Goal: Book appointment/travel/reservation

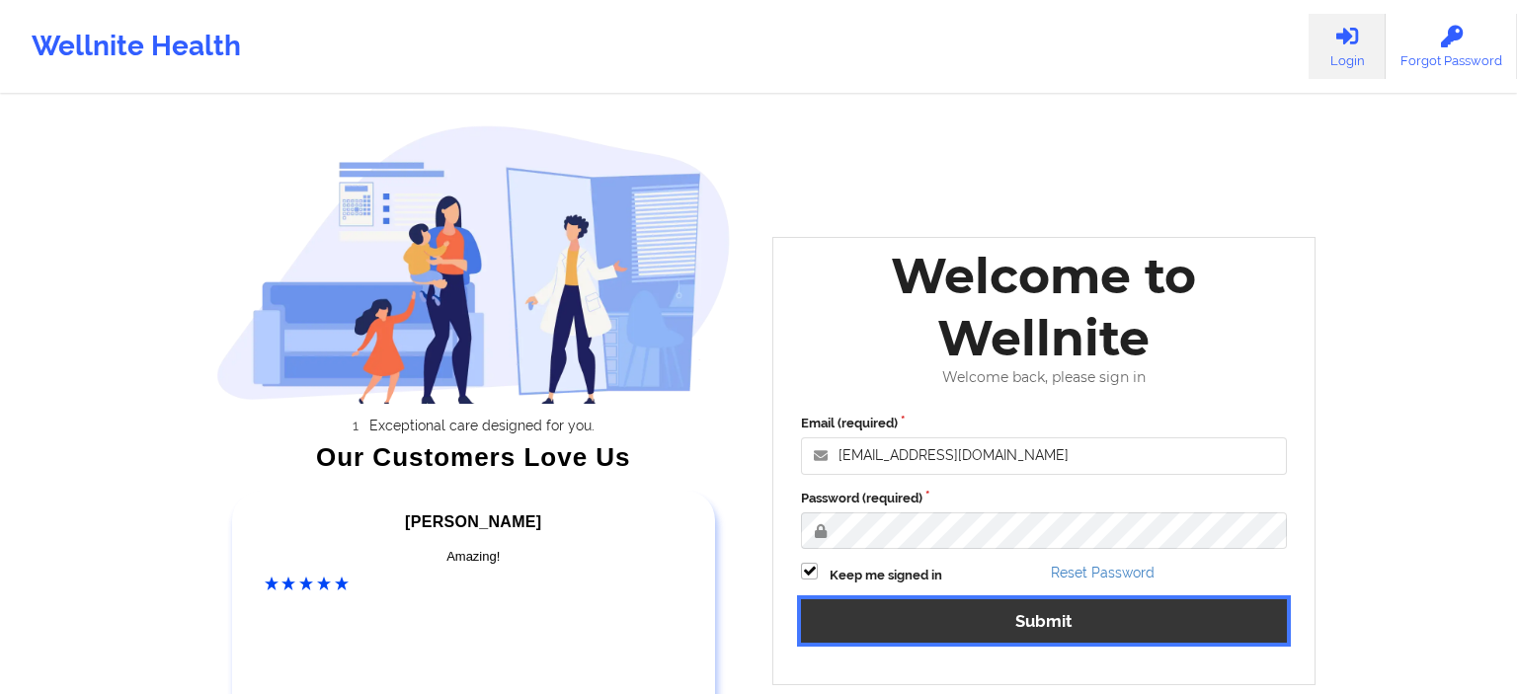
click at [922, 626] on button "Submit" at bounding box center [1044, 621] width 486 height 42
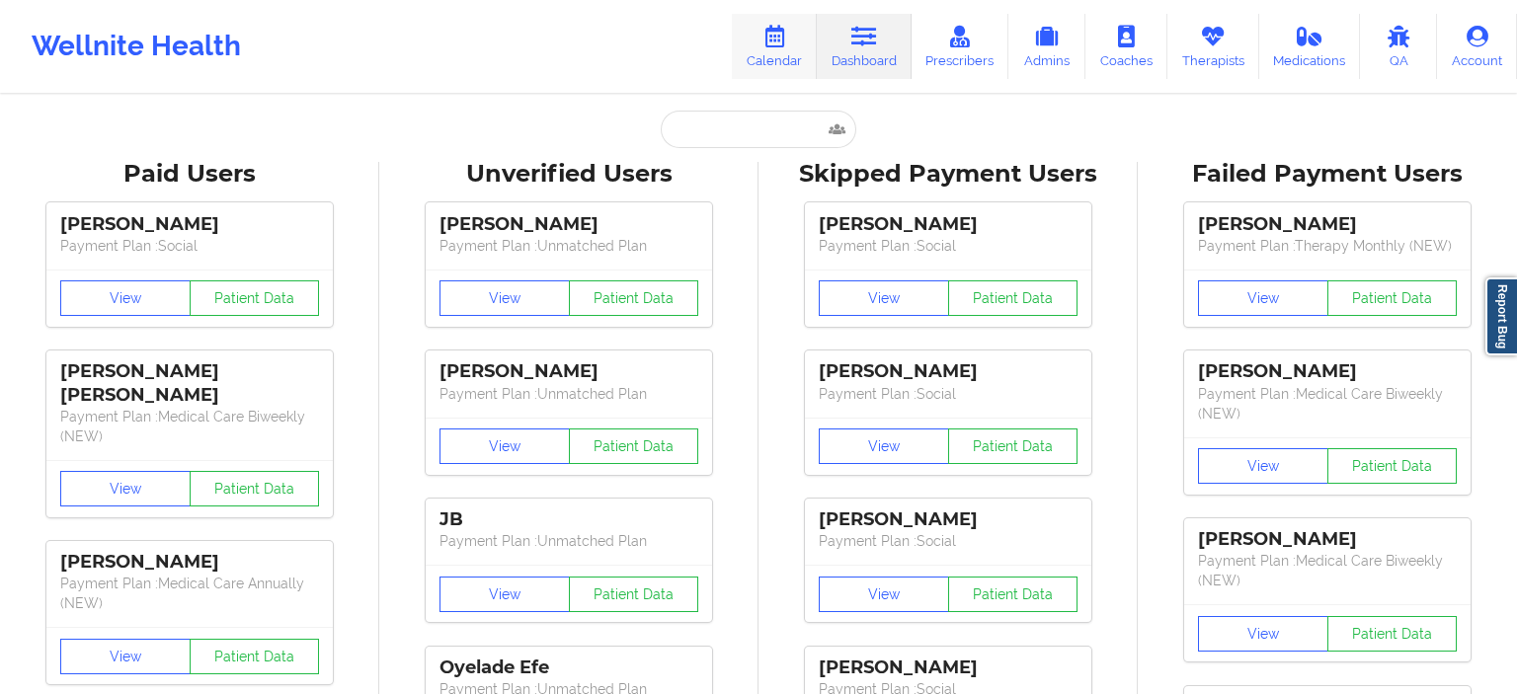
click at [781, 47] on icon at bounding box center [774, 37] width 26 height 22
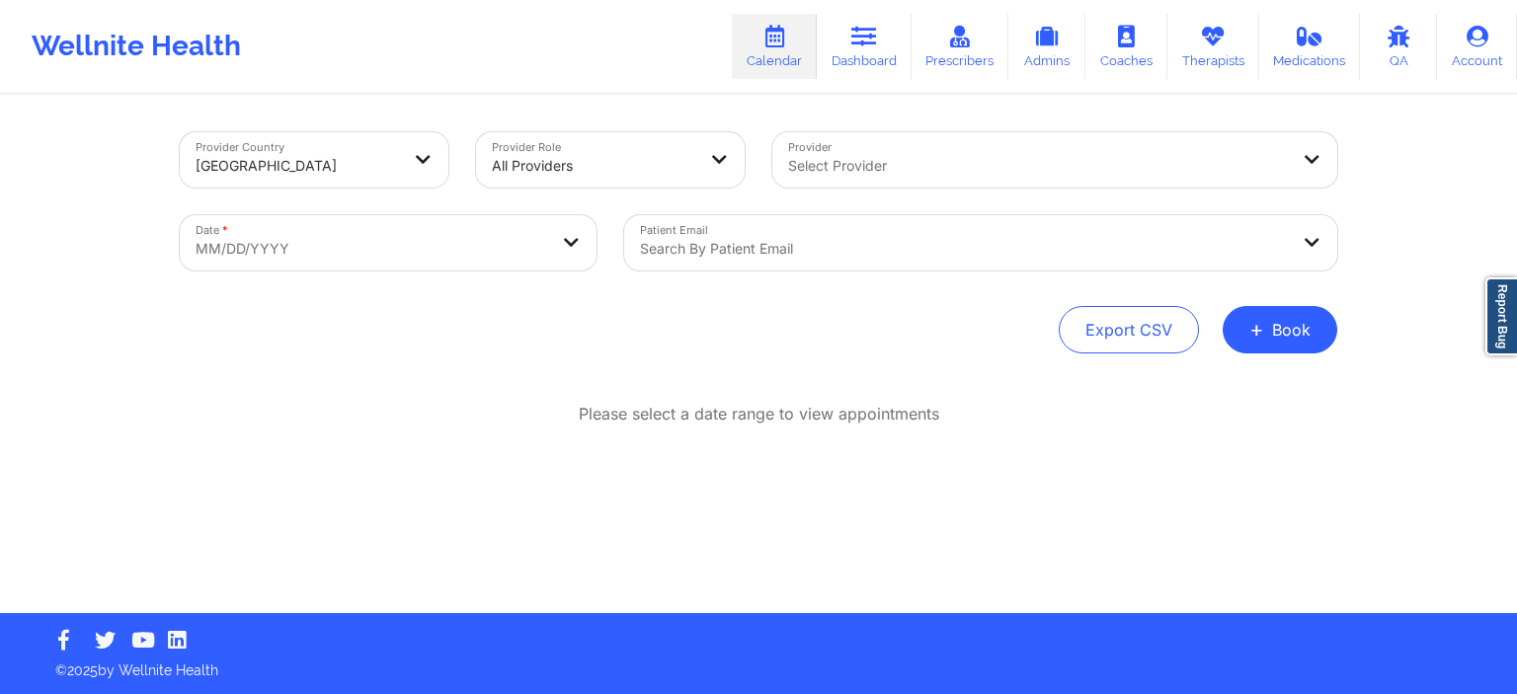
click at [879, 147] on div "Select Provider" at bounding box center [1031, 159] width 518 height 55
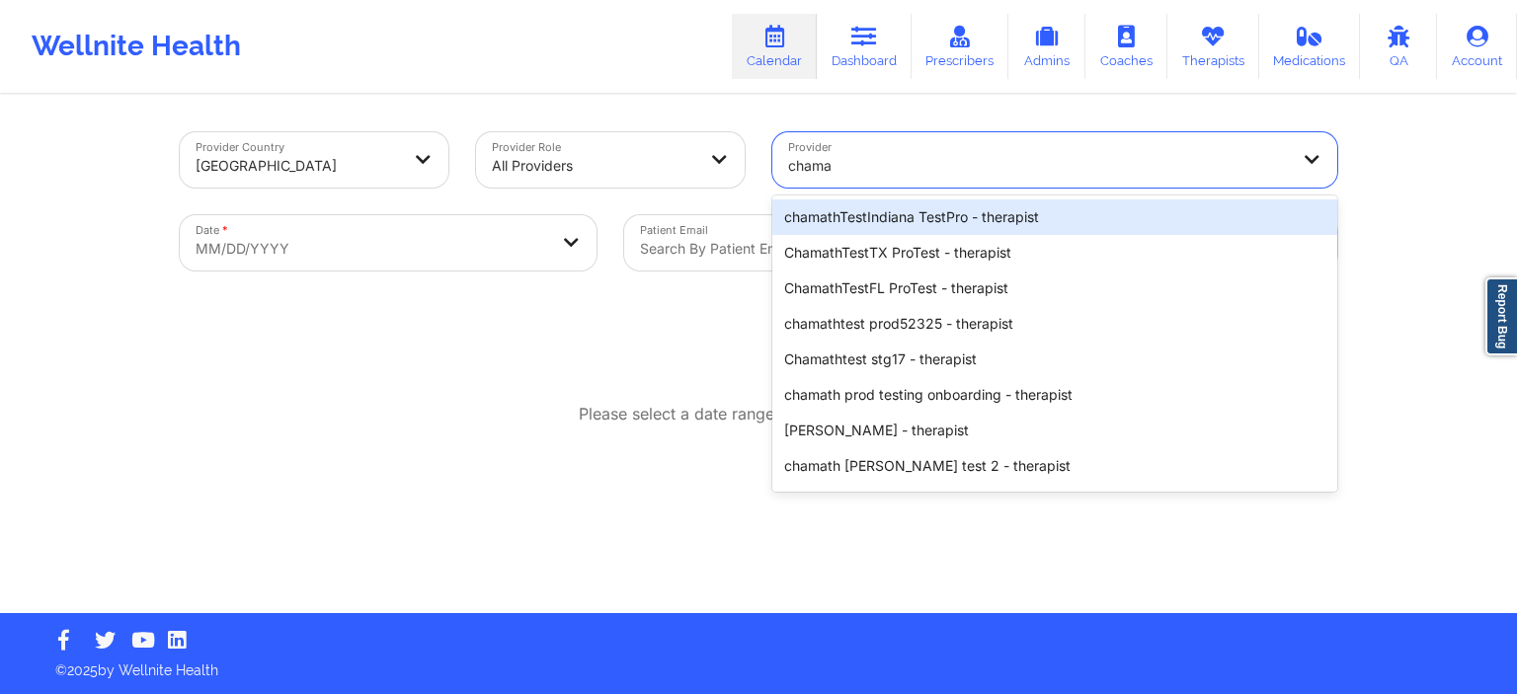
type input "cham"
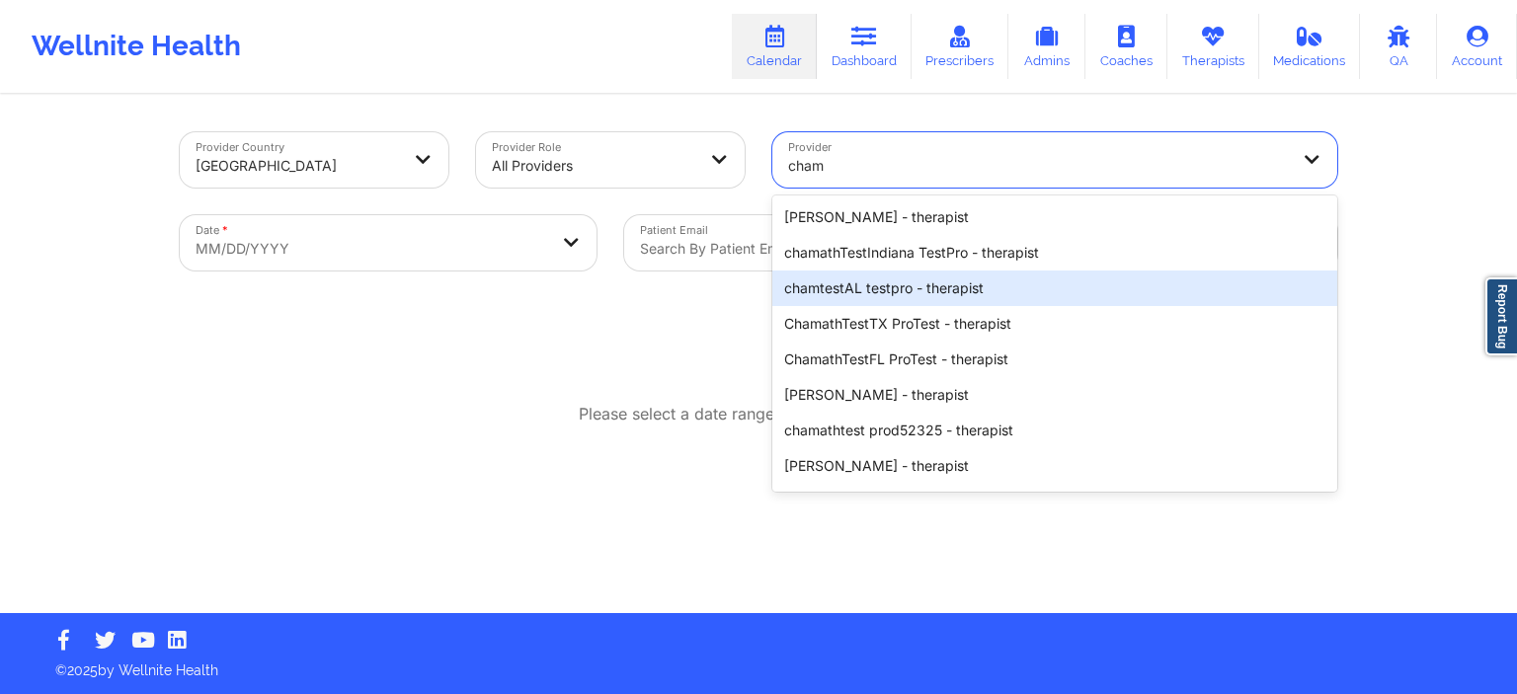
click at [913, 275] on div "chamtestAL testpro - therapist" at bounding box center [1054, 289] width 565 height 36
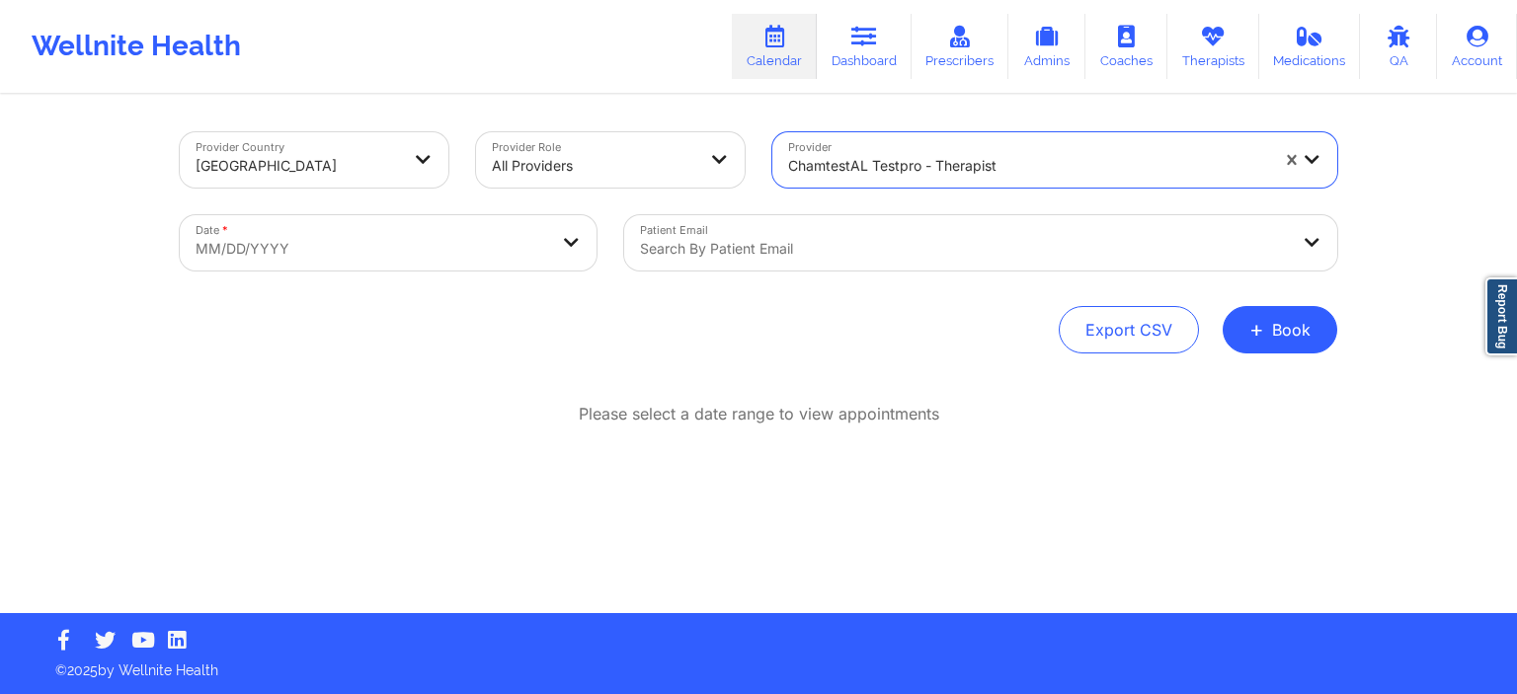
click at [314, 246] on body "Wellnite Health Calendar Dashboard Prescribers Admins Coaches Therapists Medica…" at bounding box center [758, 347] width 1517 height 694
select select "2025-8"
select select "2025-9"
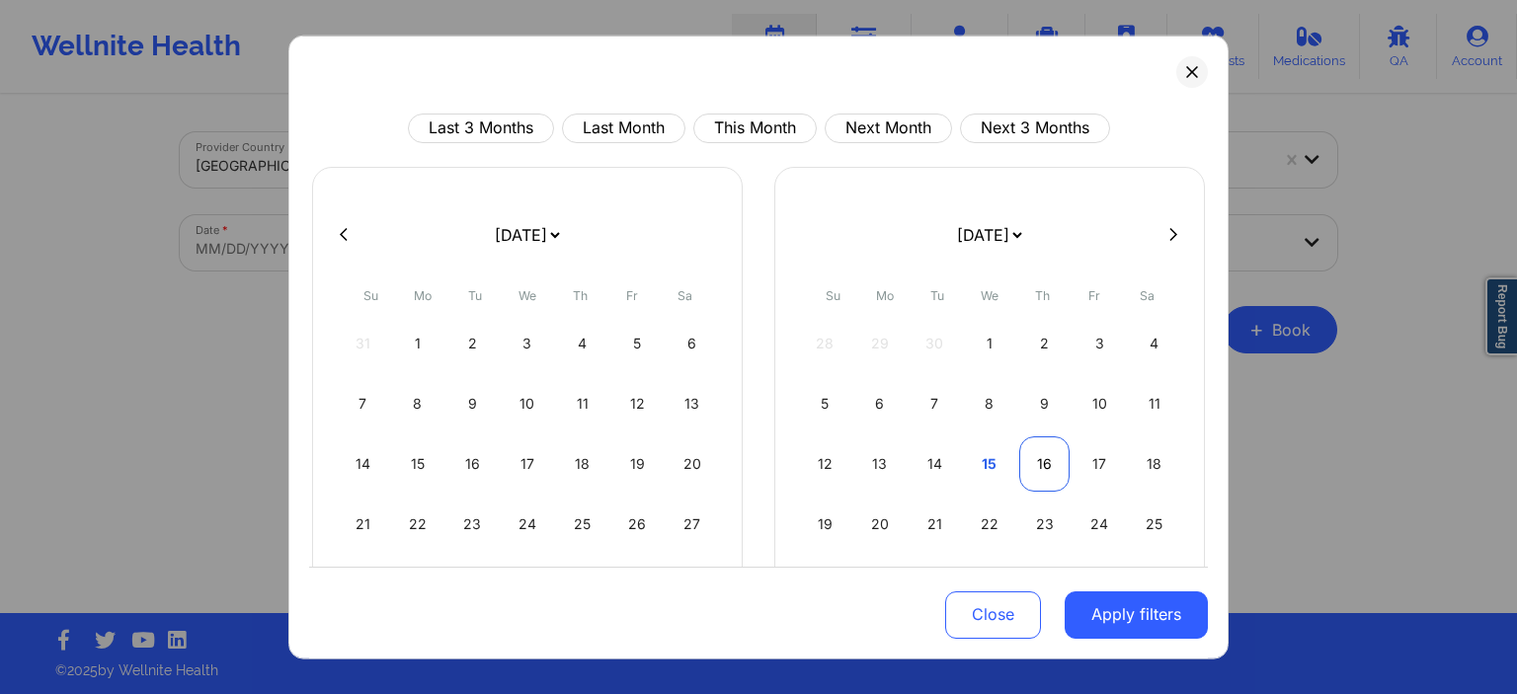
click at [1066, 468] on div "16" at bounding box center [1044, 463] width 50 height 55
select select "2025-9"
select select "2025-10"
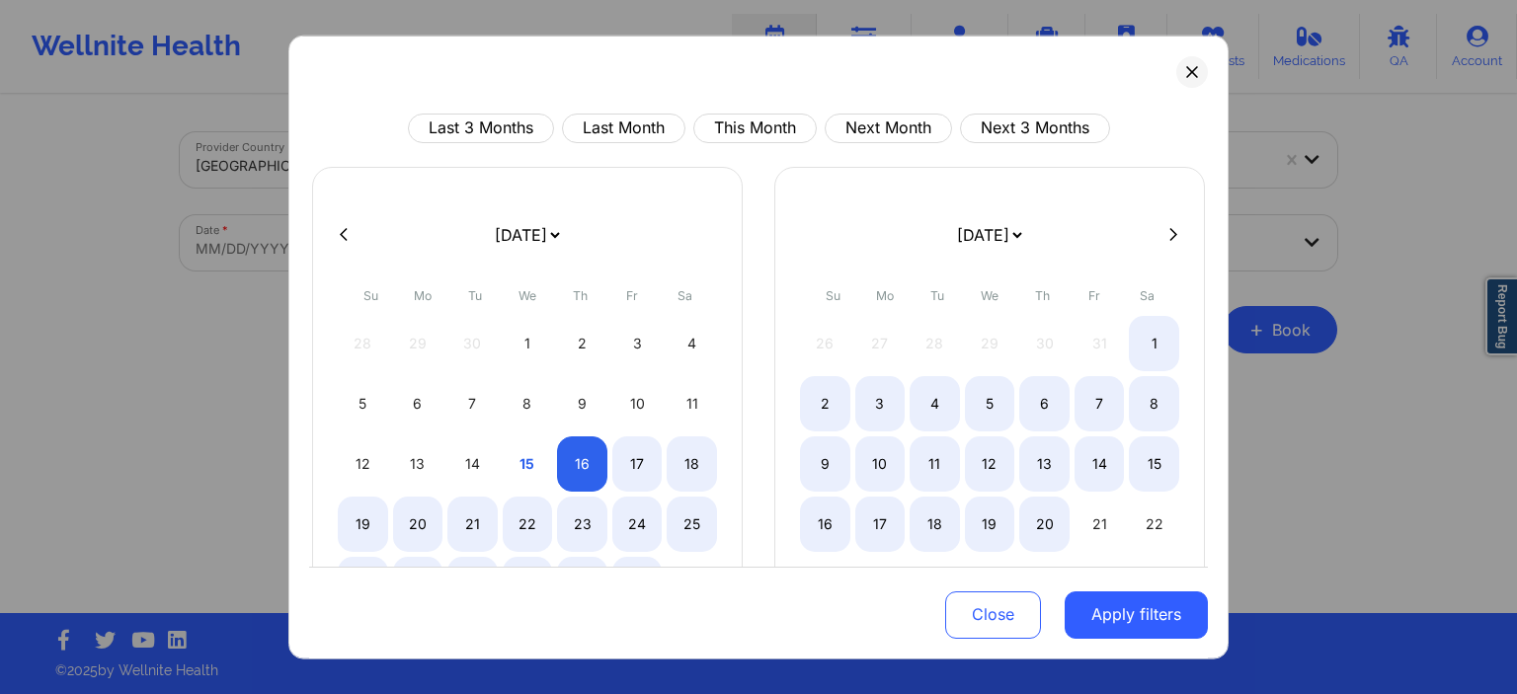
select select "2025-9"
select select "2025-10"
select select "2025-9"
select select "2025-10"
click at [990, 527] on div "19" at bounding box center [990, 523] width 50 height 55
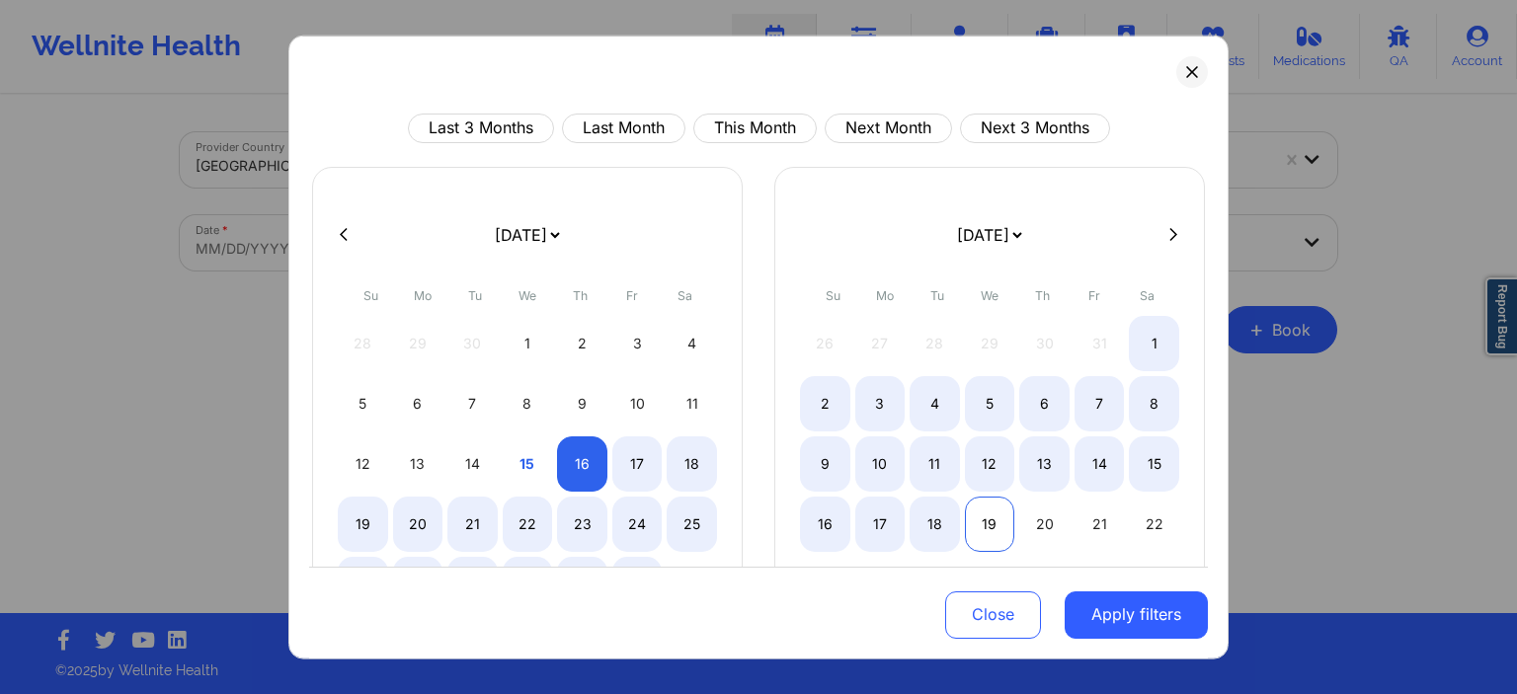
select select "2025-9"
select select "2025-10"
click at [1128, 626] on button "Apply filters" at bounding box center [1136, 615] width 143 height 47
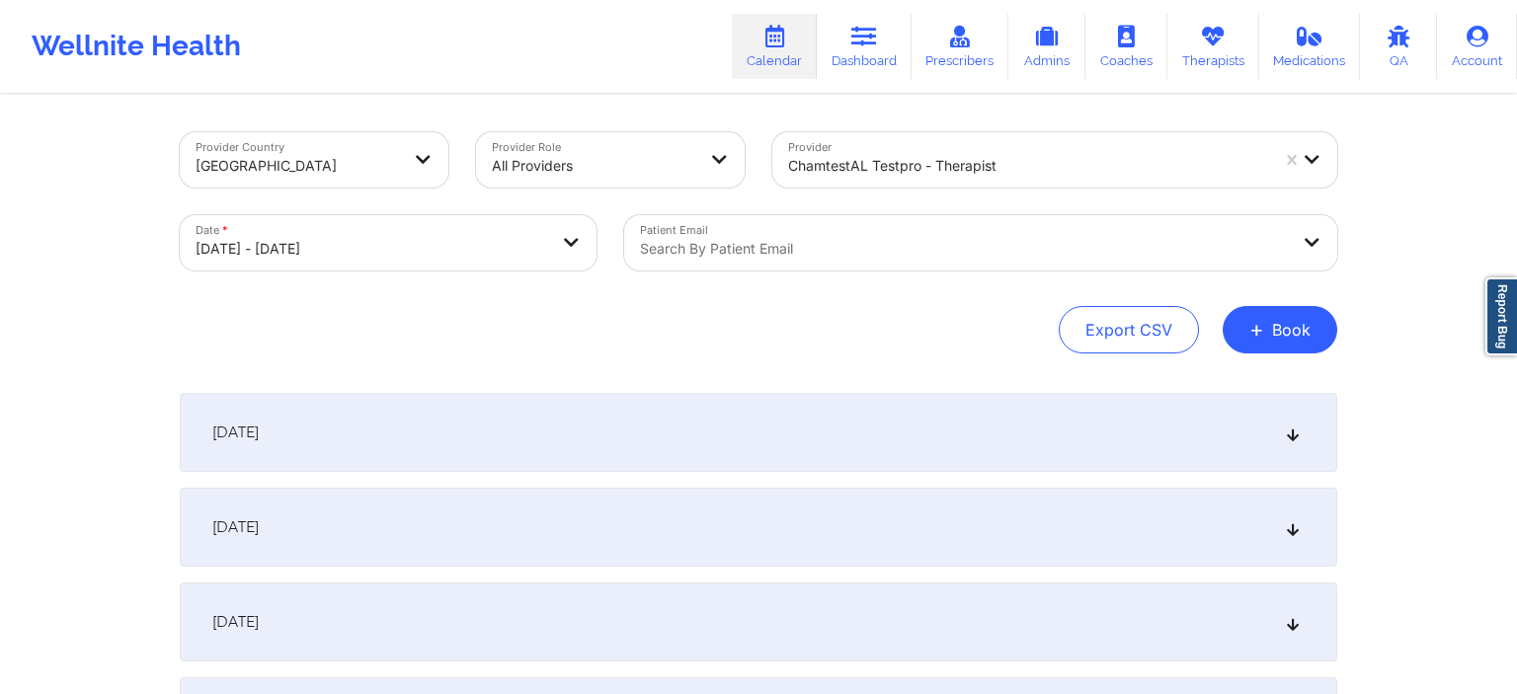
click at [815, 460] on div "[DATE]" at bounding box center [759, 432] width 1158 height 79
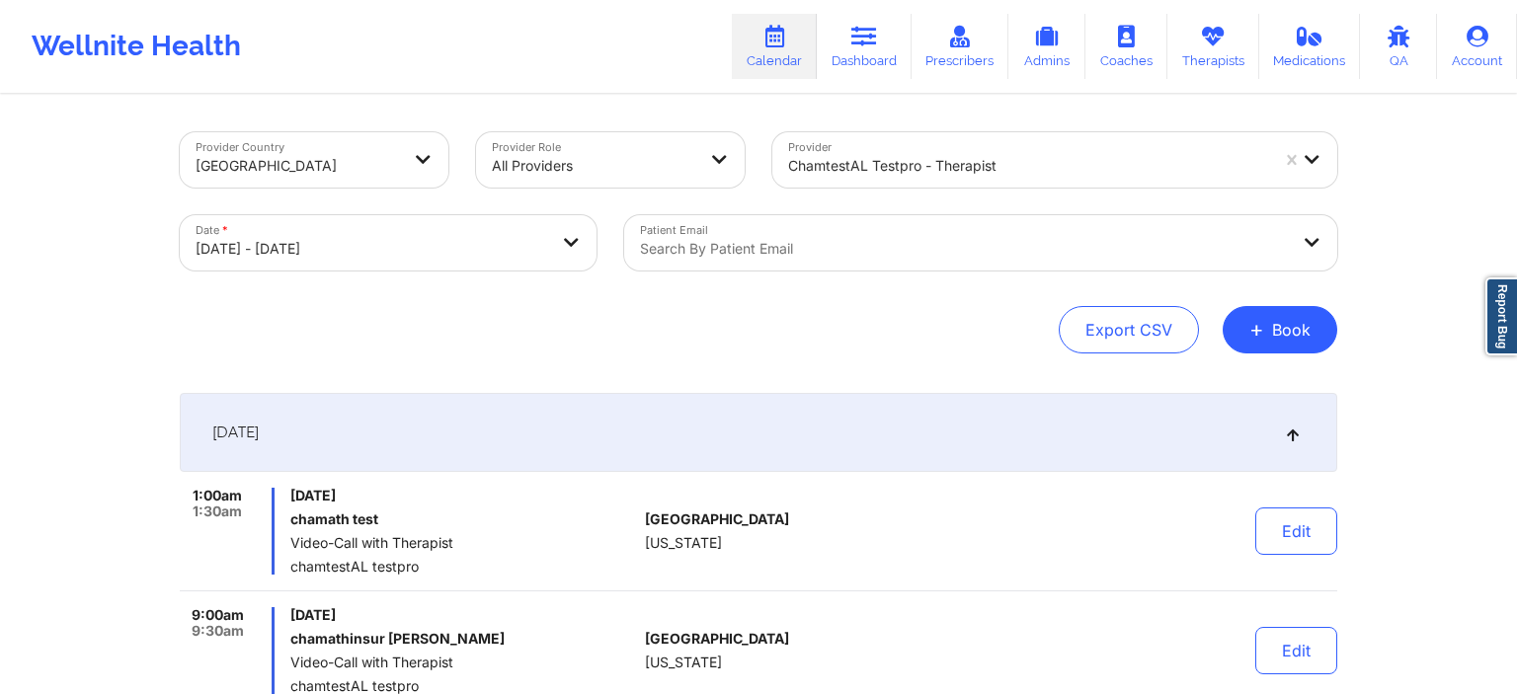
click at [1306, 351] on button "+ Book" at bounding box center [1280, 329] width 115 height 47
click at [1219, 397] on button "Therapy Session" at bounding box center [1246, 392] width 151 height 33
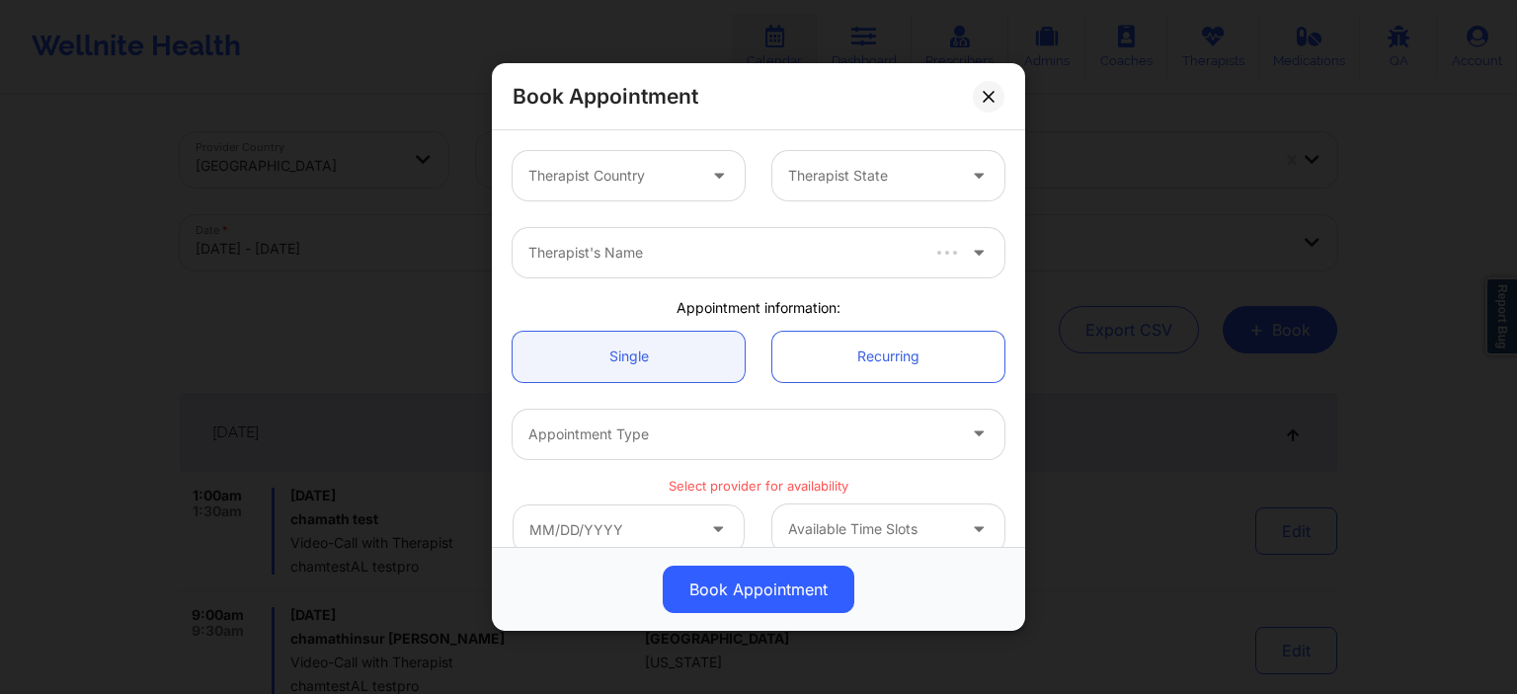
click at [633, 179] on div at bounding box center [611, 176] width 167 height 24
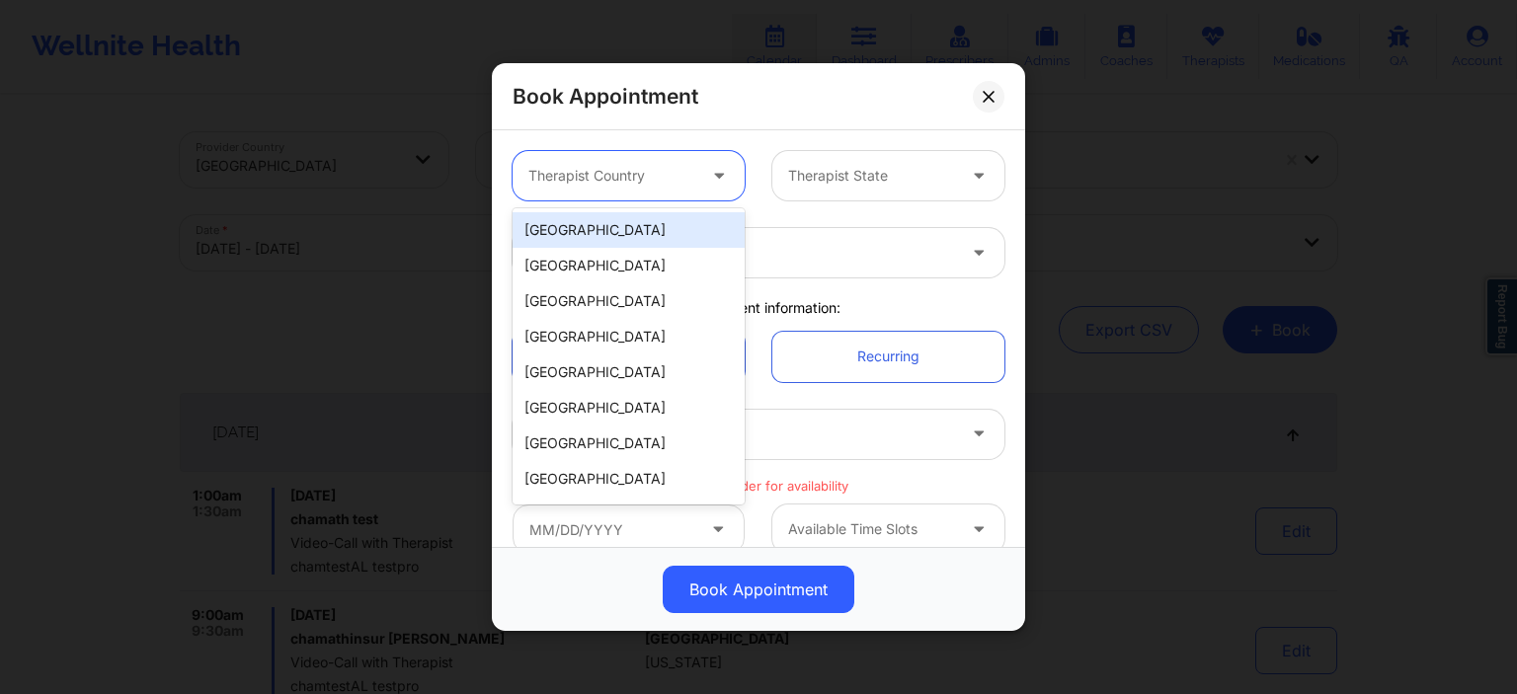
click at [626, 227] on div "[GEOGRAPHIC_DATA]" at bounding box center [629, 230] width 232 height 36
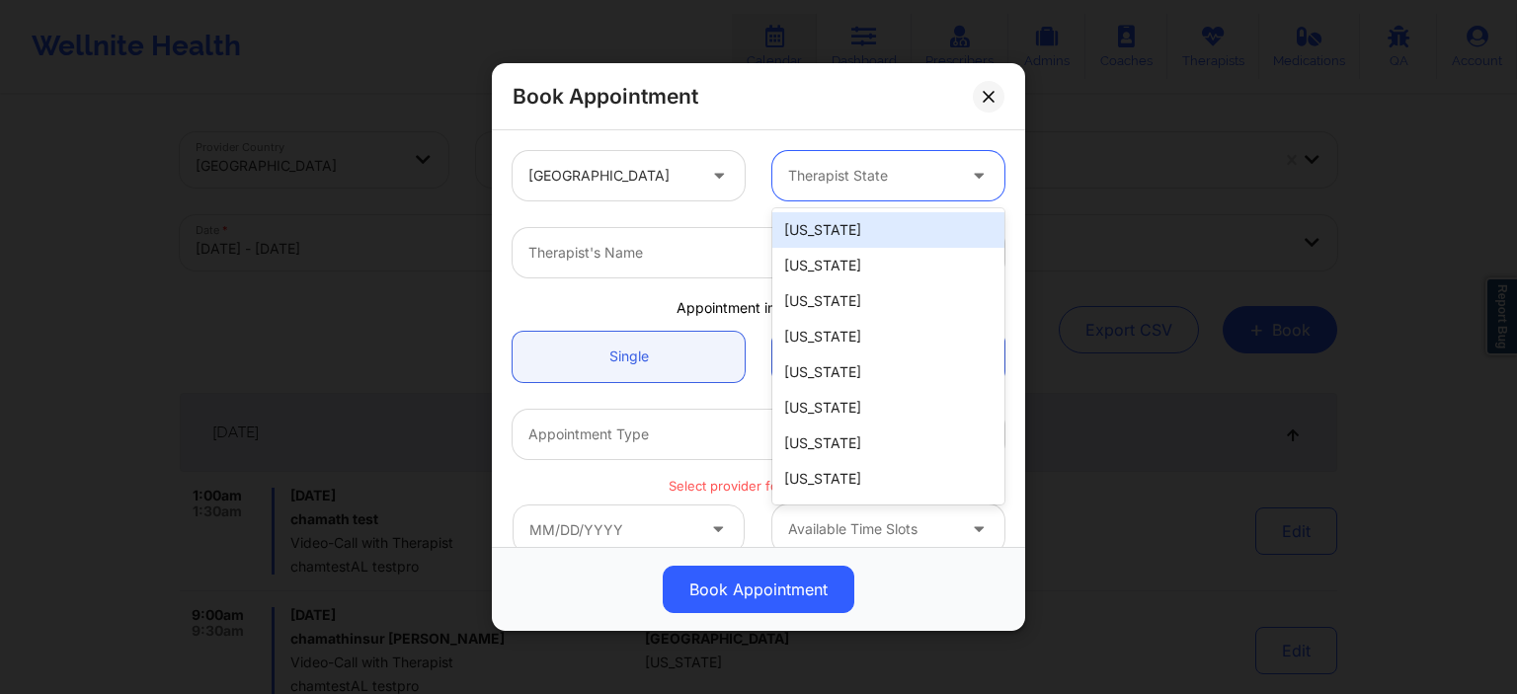
click at [818, 185] on div at bounding box center [871, 176] width 167 height 24
click at [818, 235] on div "[US_STATE]" at bounding box center [888, 230] width 232 height 36
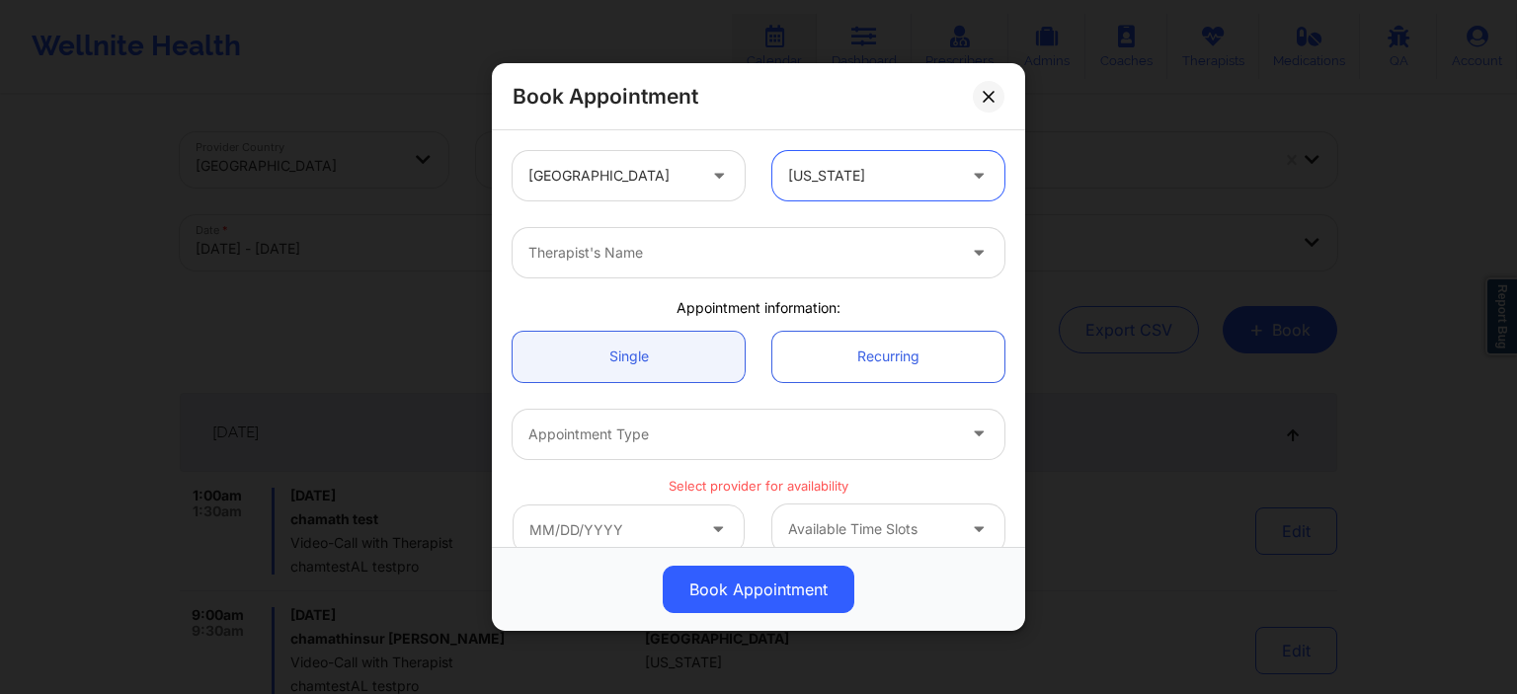
click at [687, 250] on div at bounding box center [741, 253] width 427 height 24
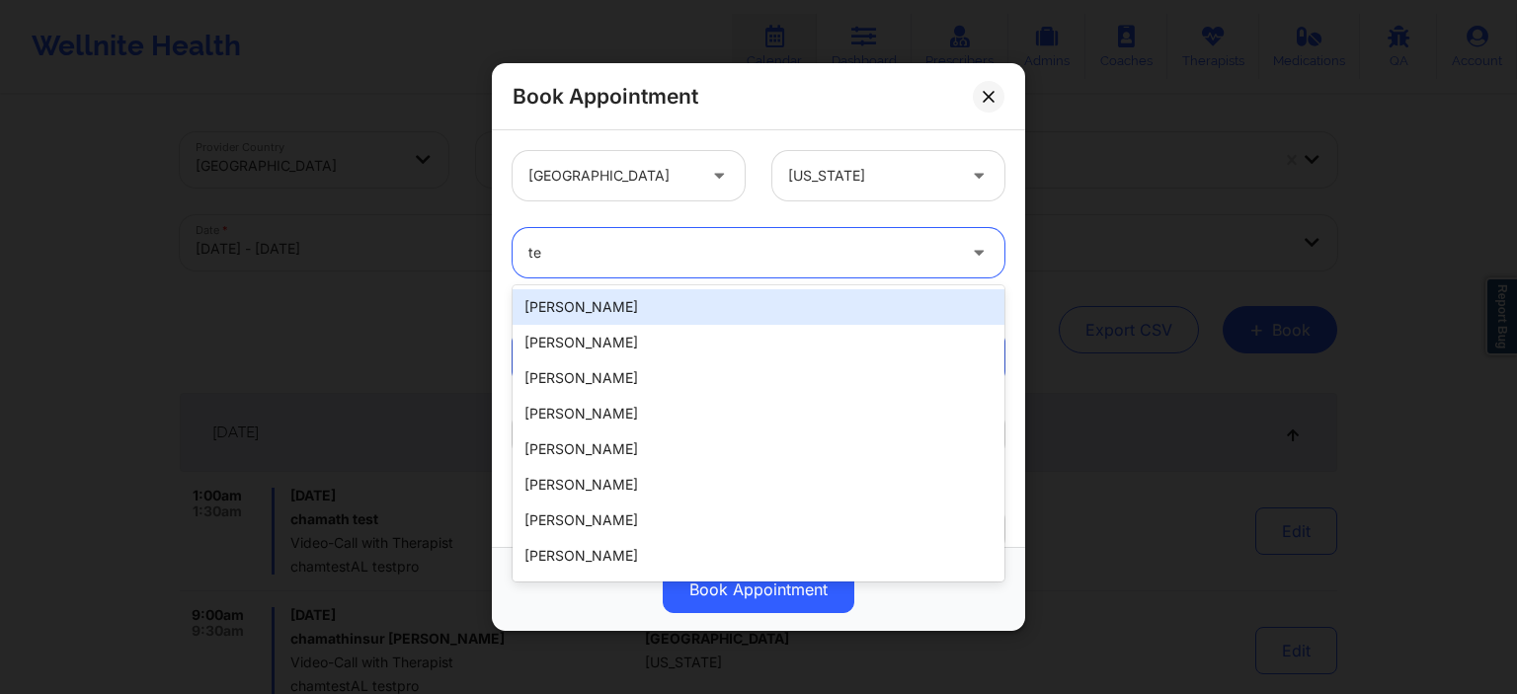
type input "t"
type input "cham"
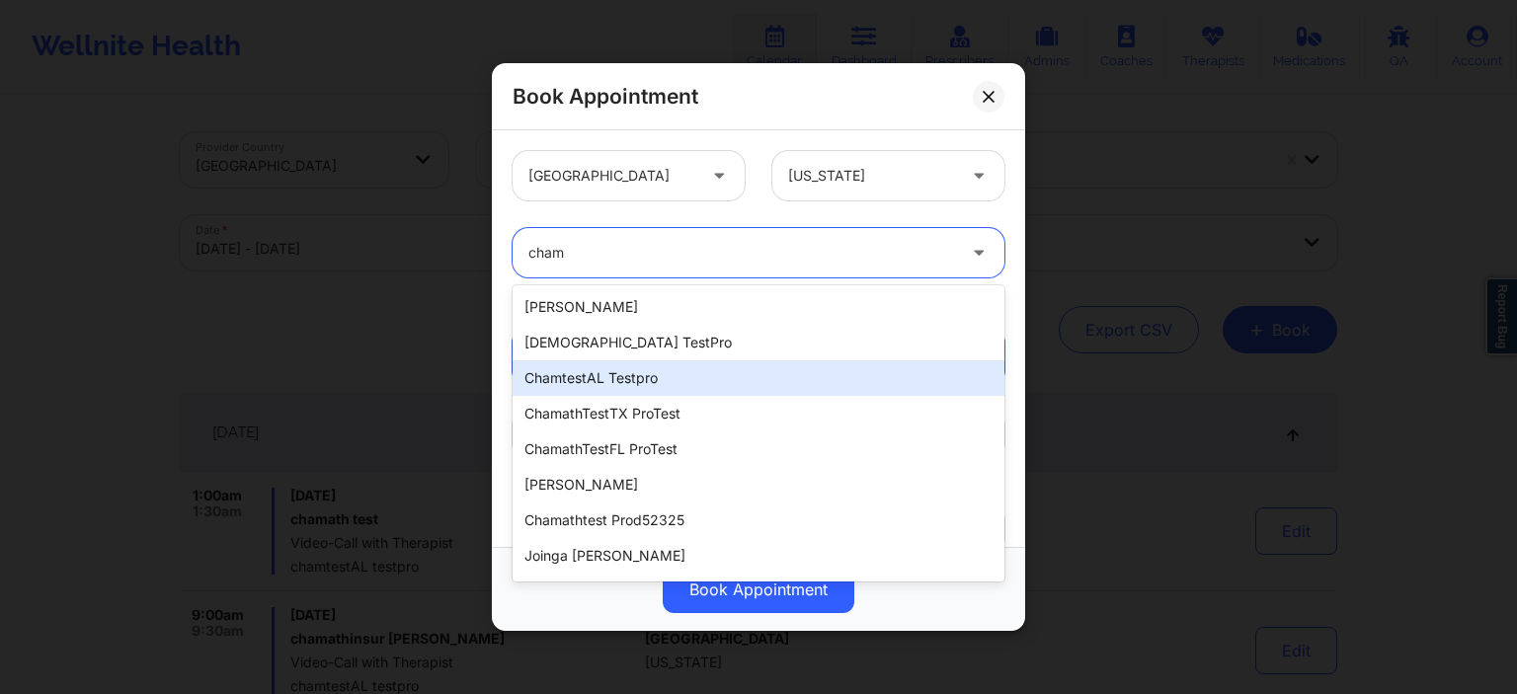
click at [674, 373] on div "chamtestAL testpro" at bounding box center [759, 378] width 492 height 36
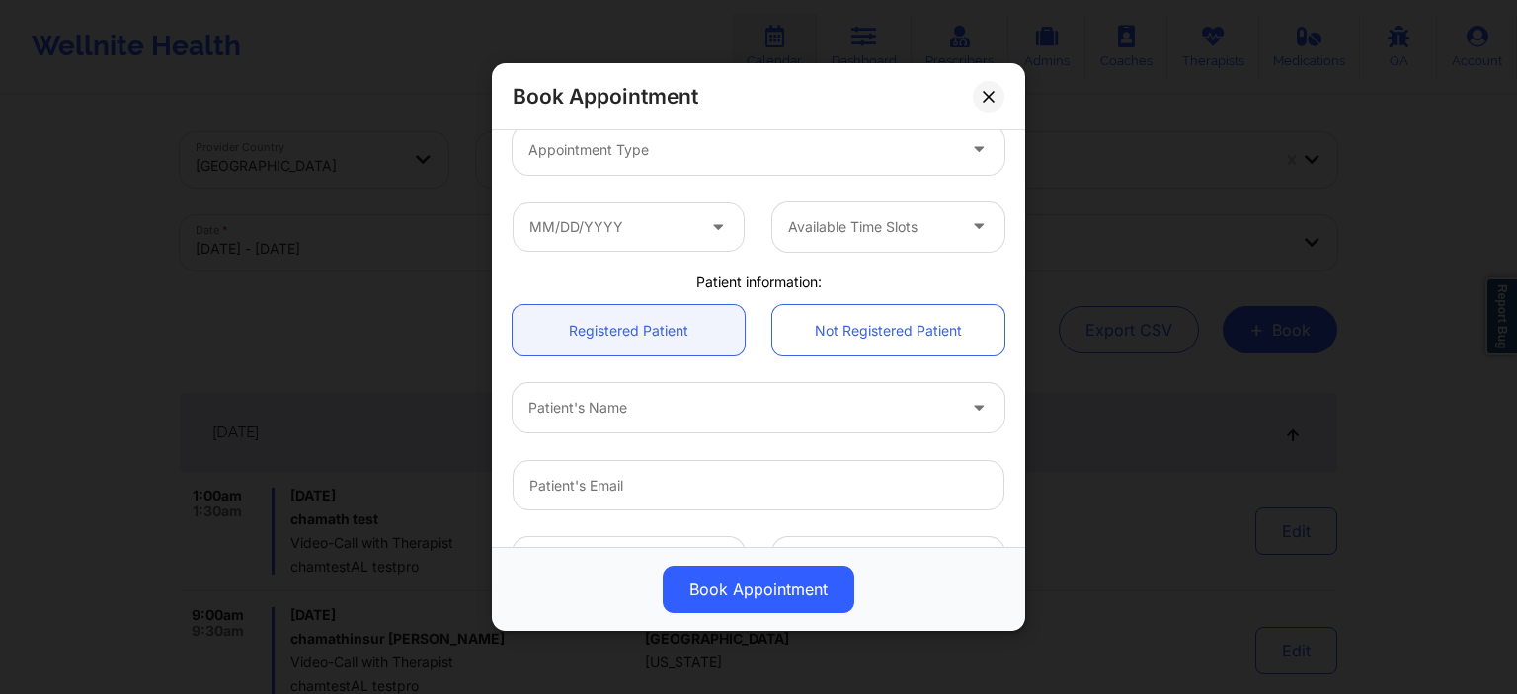
scroll to position [190, 0]
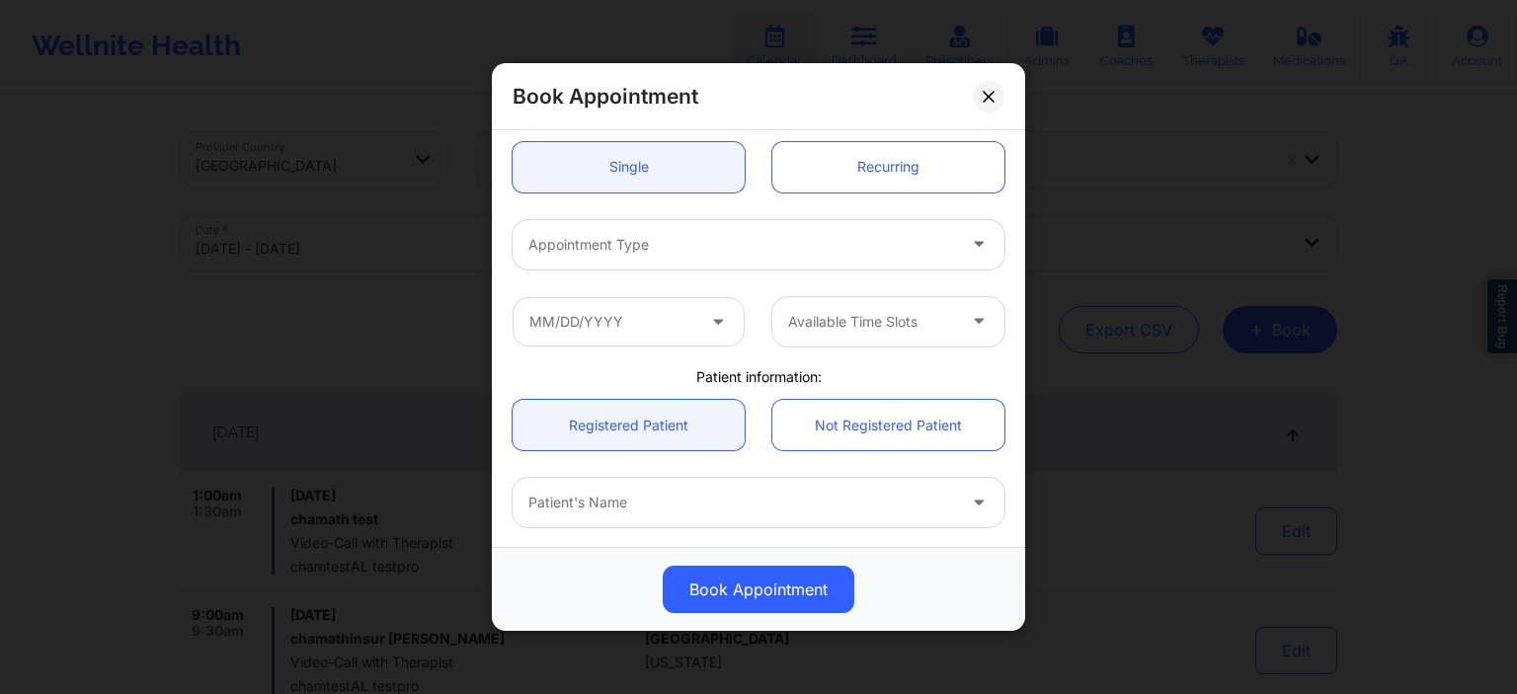
click at [690, 259] on div "Appointment Type" at bounding box center [735, 243] width 444 height 49
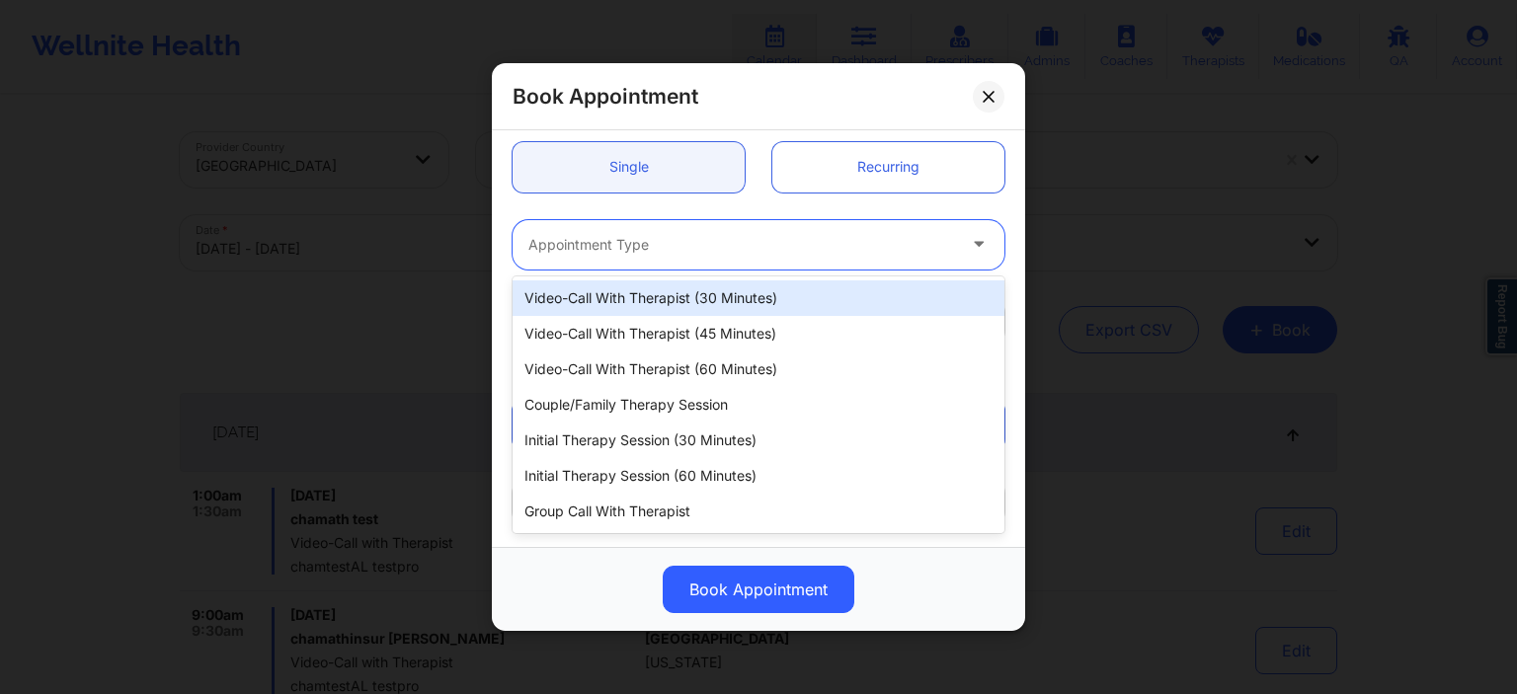
click at [706, 309] on div "Video-Call with Therapist (30 minutes)" at bounding box center [759, 298] width 492 height 36
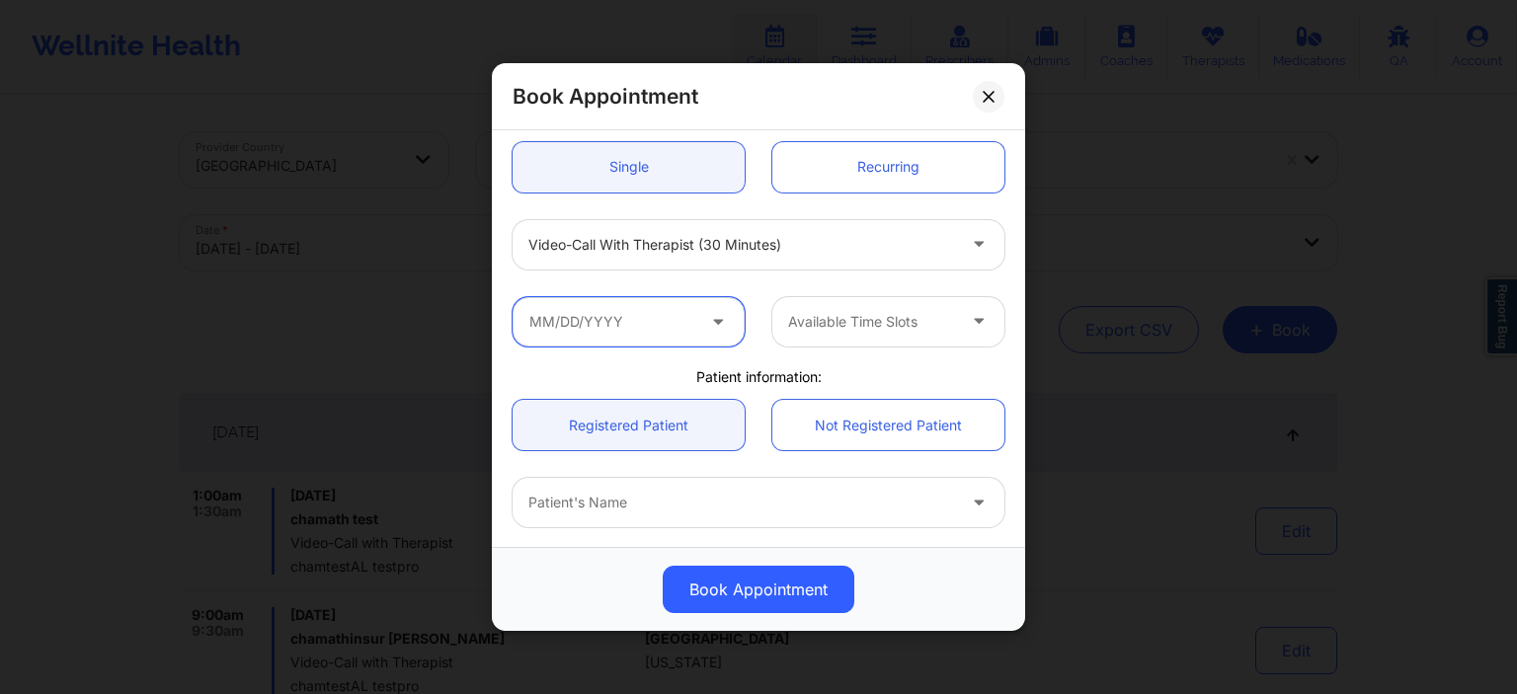
click at [706, 320] on input "text" at bounding box center [629, 320] width 232 height 49
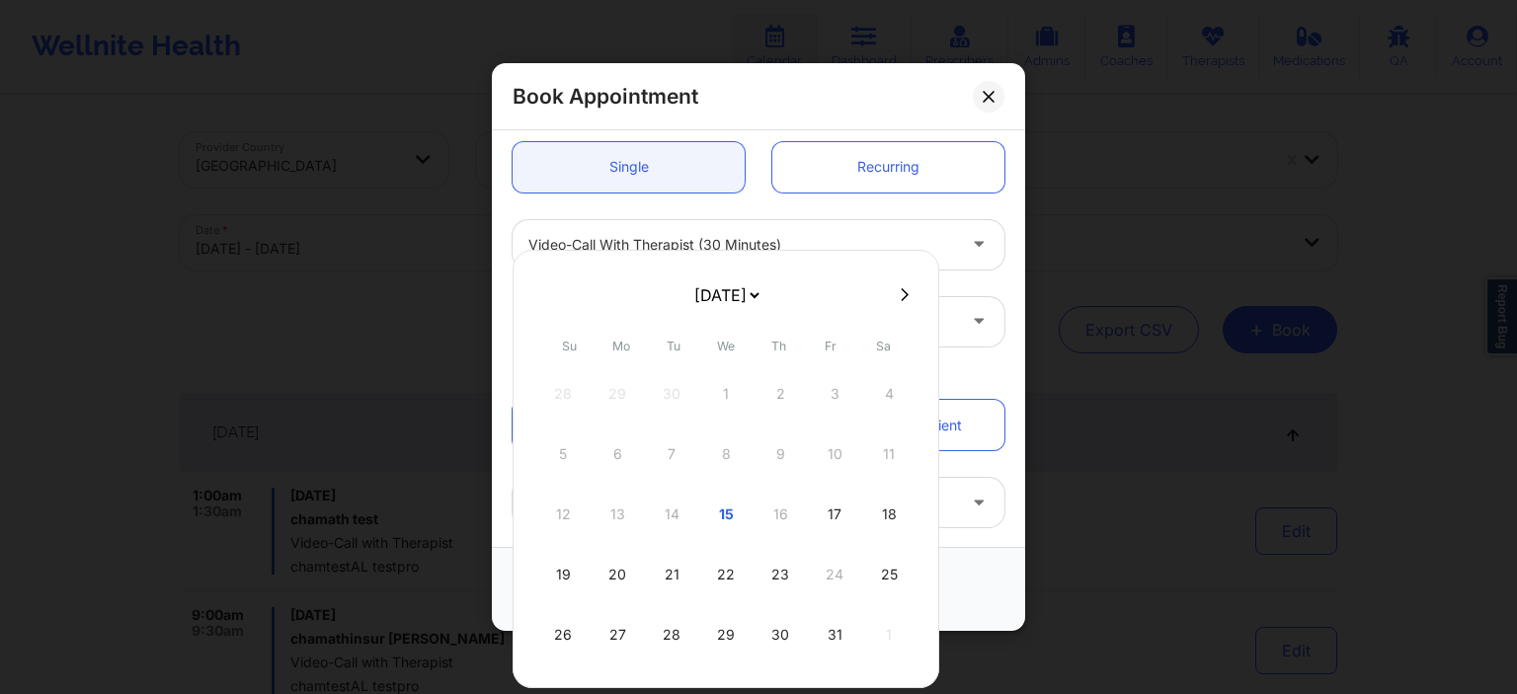
click at [690, 276] on select "[DATE] [DATE] [DATE] [DATE] [DATE] [DATE] [DATE] [DATE] [DATE] [DATE] [DATE] [D…" at bounding box center [726, 296] width 72 height 40
select select "2026-8"
click at [718, 385] on div "2" at bounding box center [725, 393] width 49 height 55
type input "[DATE]"
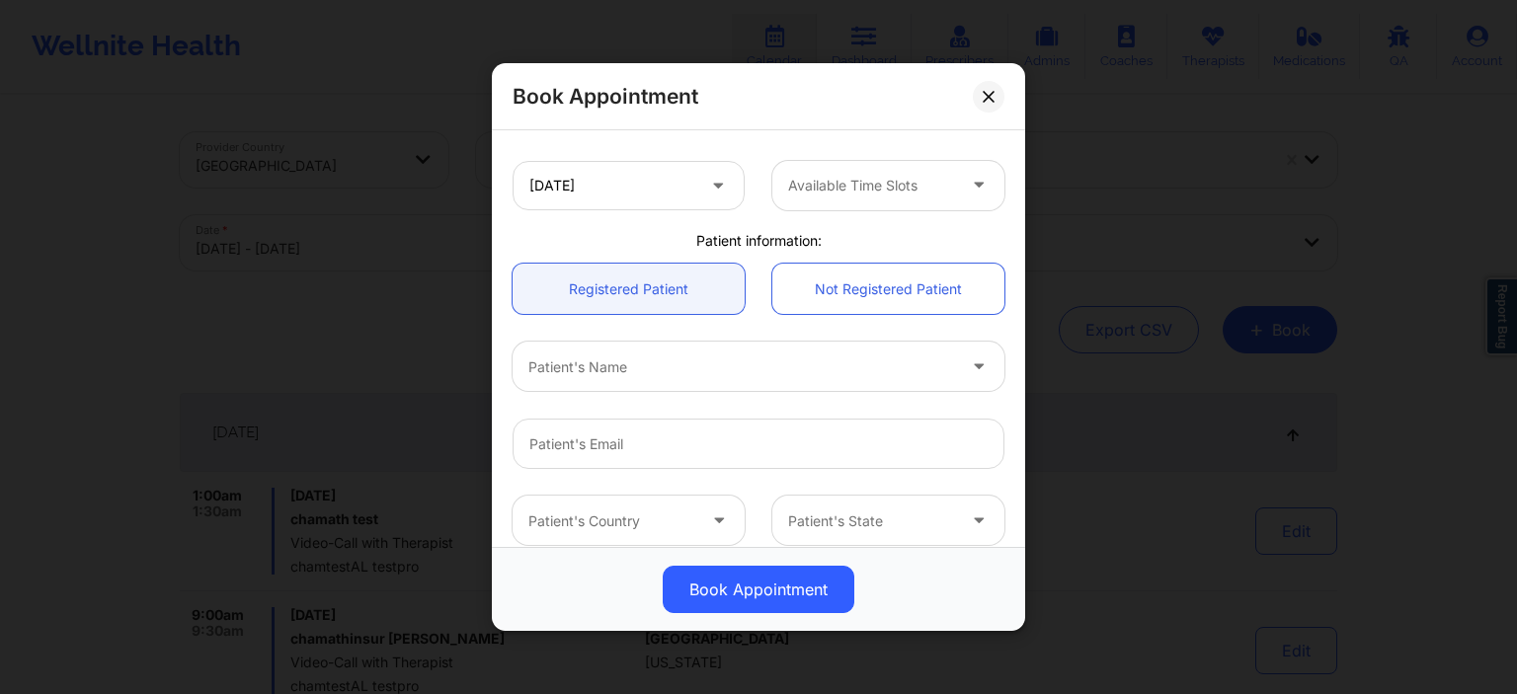
scroll to position [379, 0]
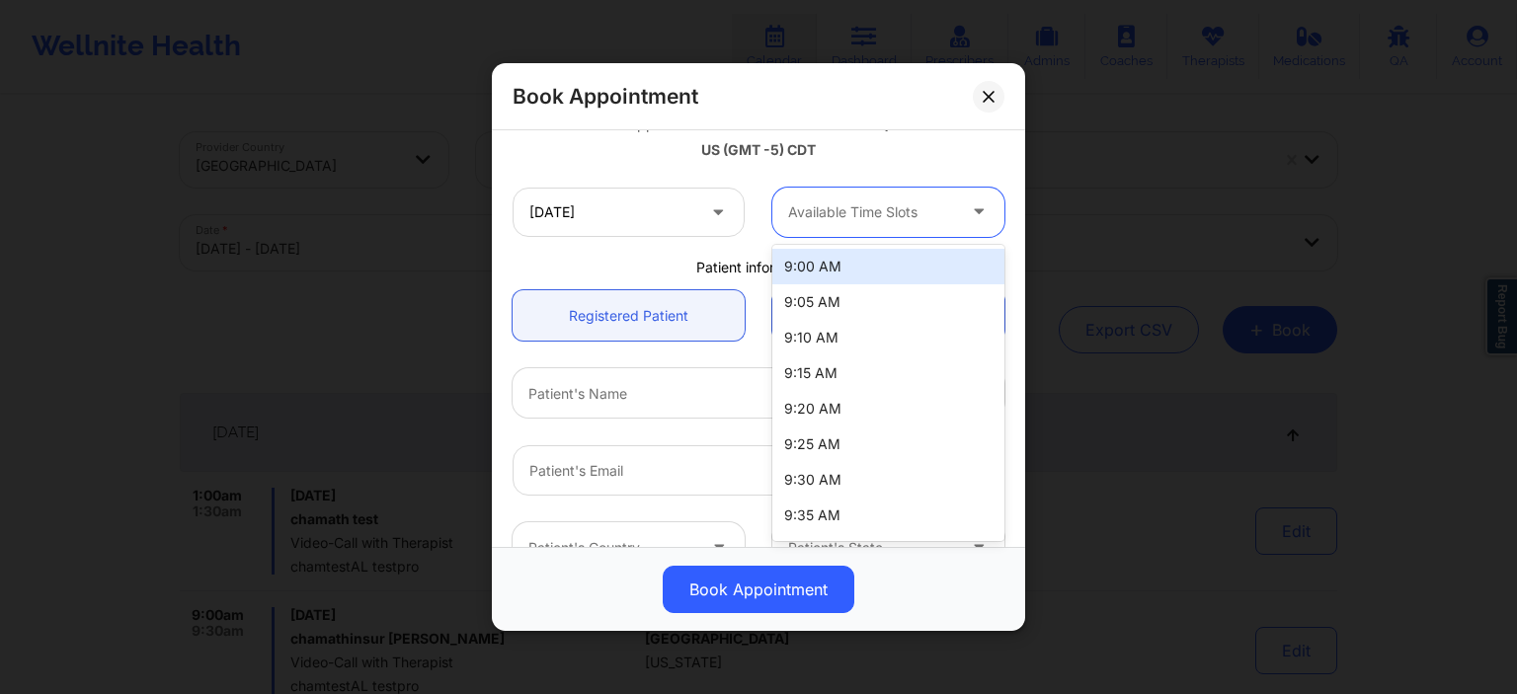
click at [898, 201] on div at bounding box center [871, 212] width 167 height 24
click at [879, 268] on div "9:00 AM" at bounding box center [888, 267] width 232 height 36
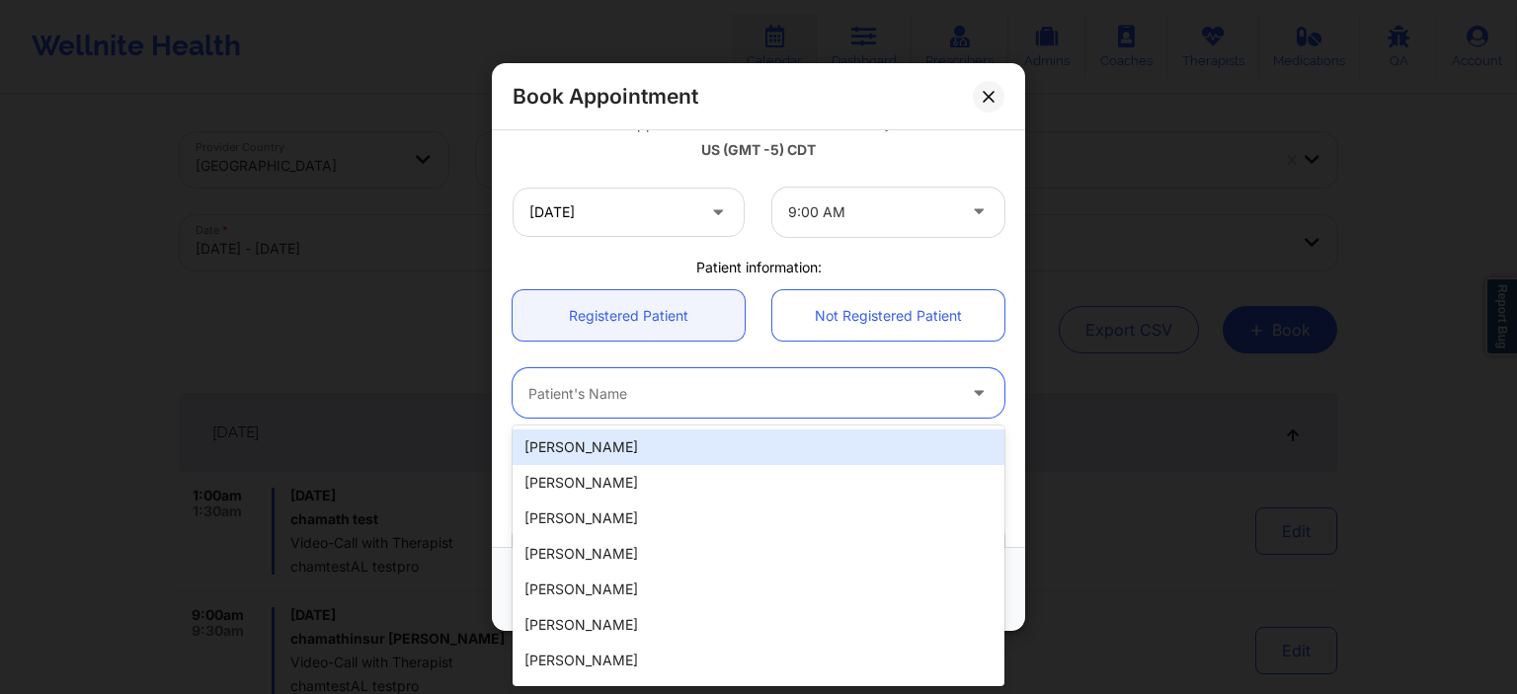
click at [670, 389] on div at bounding box center [741, 393] width 427 height 24
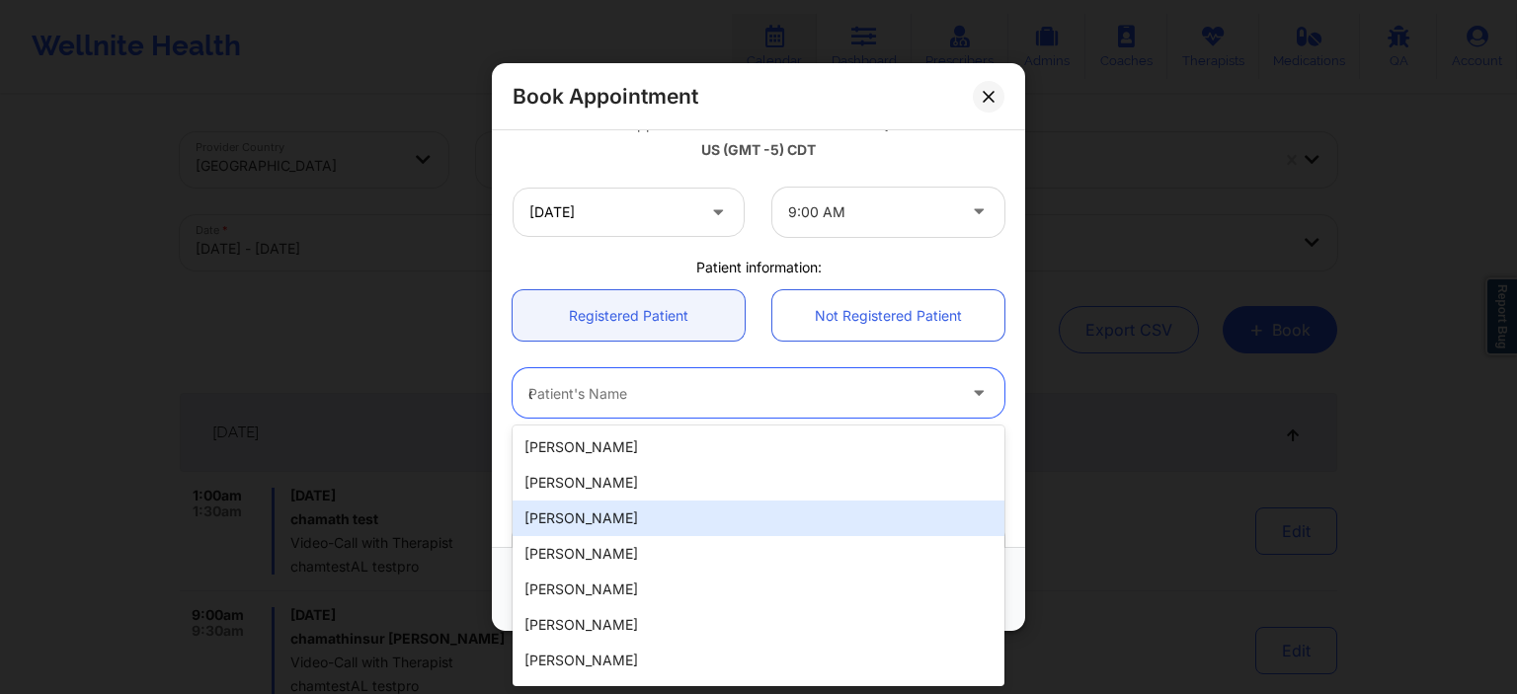
scroll to position [0, 0]
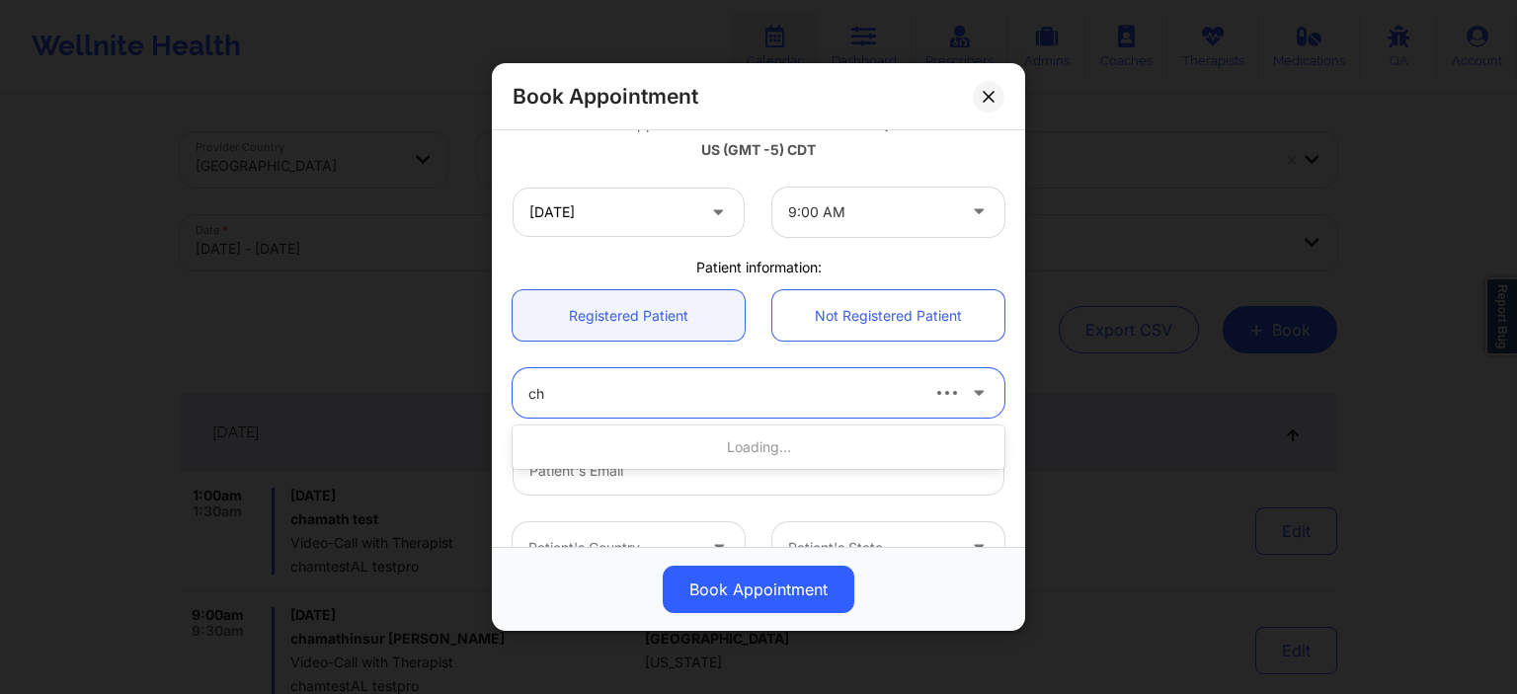
type input "cha"
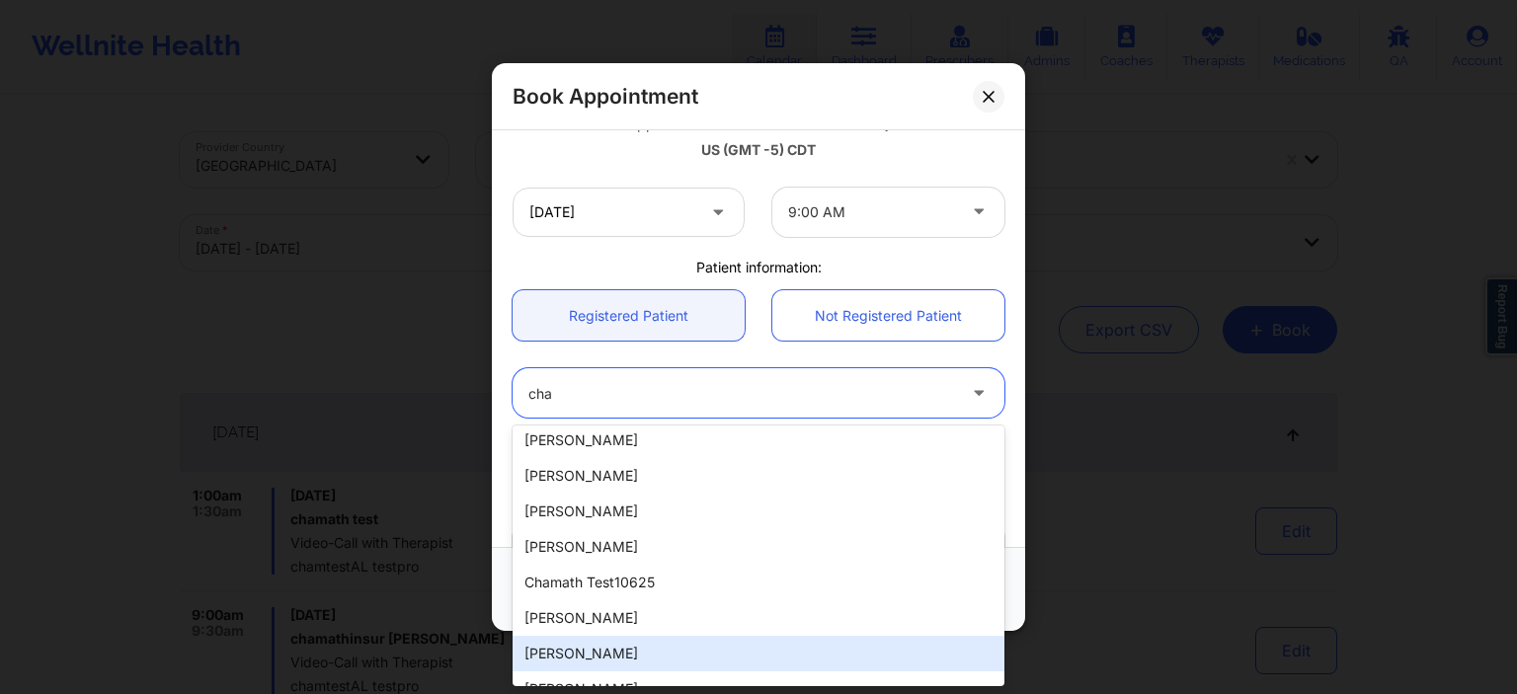
scroll to position [458, 0]
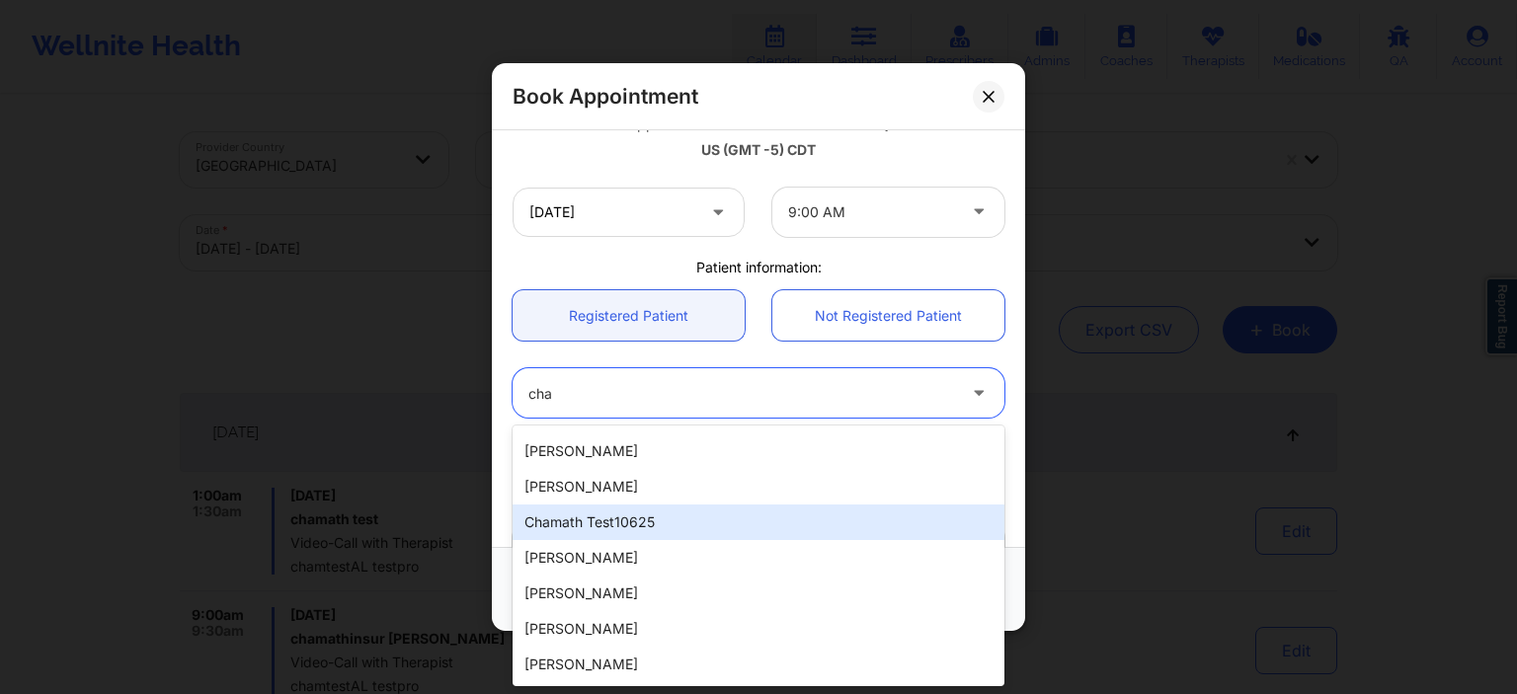
click at [669, 514] on div "chamath test10625" at bounding box center [759, 523] width 492 height 36
type input "[EMAIL_ADDRESS][DOMAIN_NAME]"
type input "[PHONE_NUMBER]"
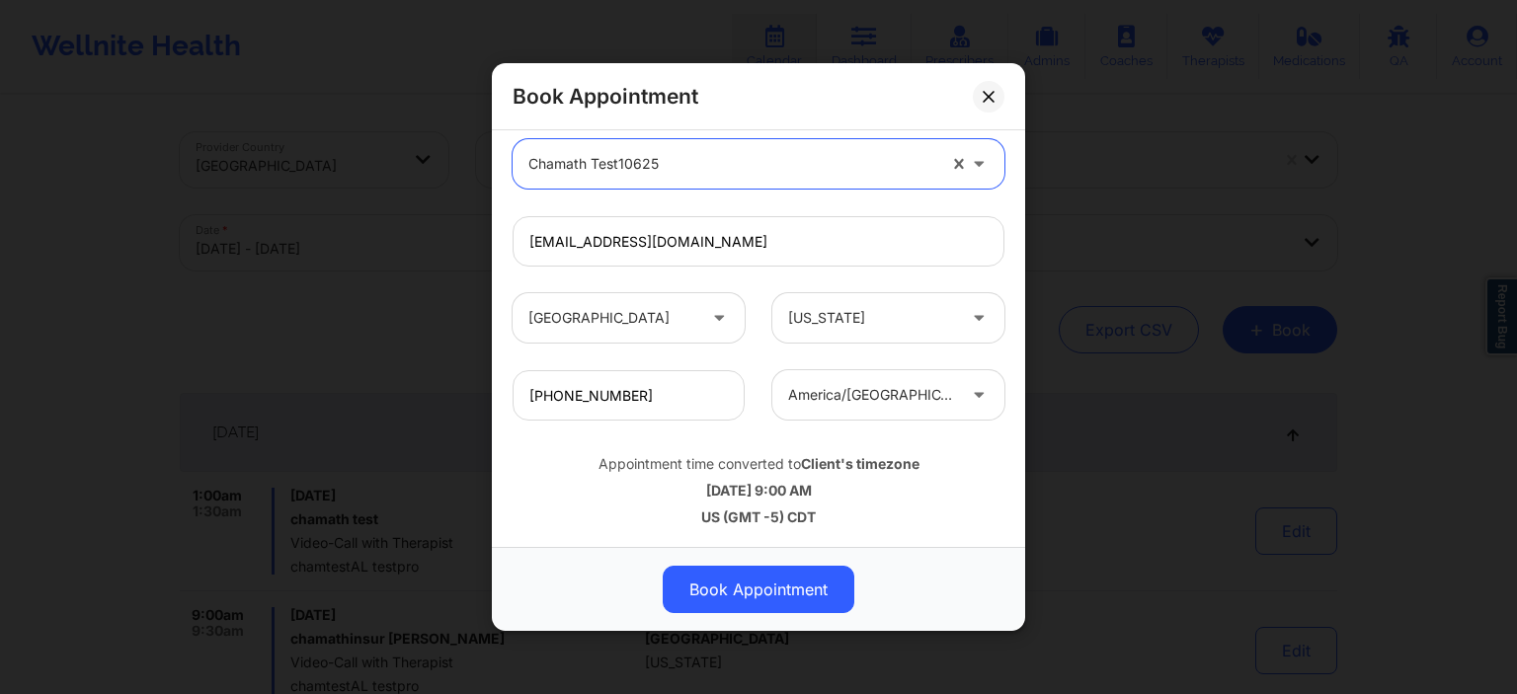
scroll to position [312, 0]
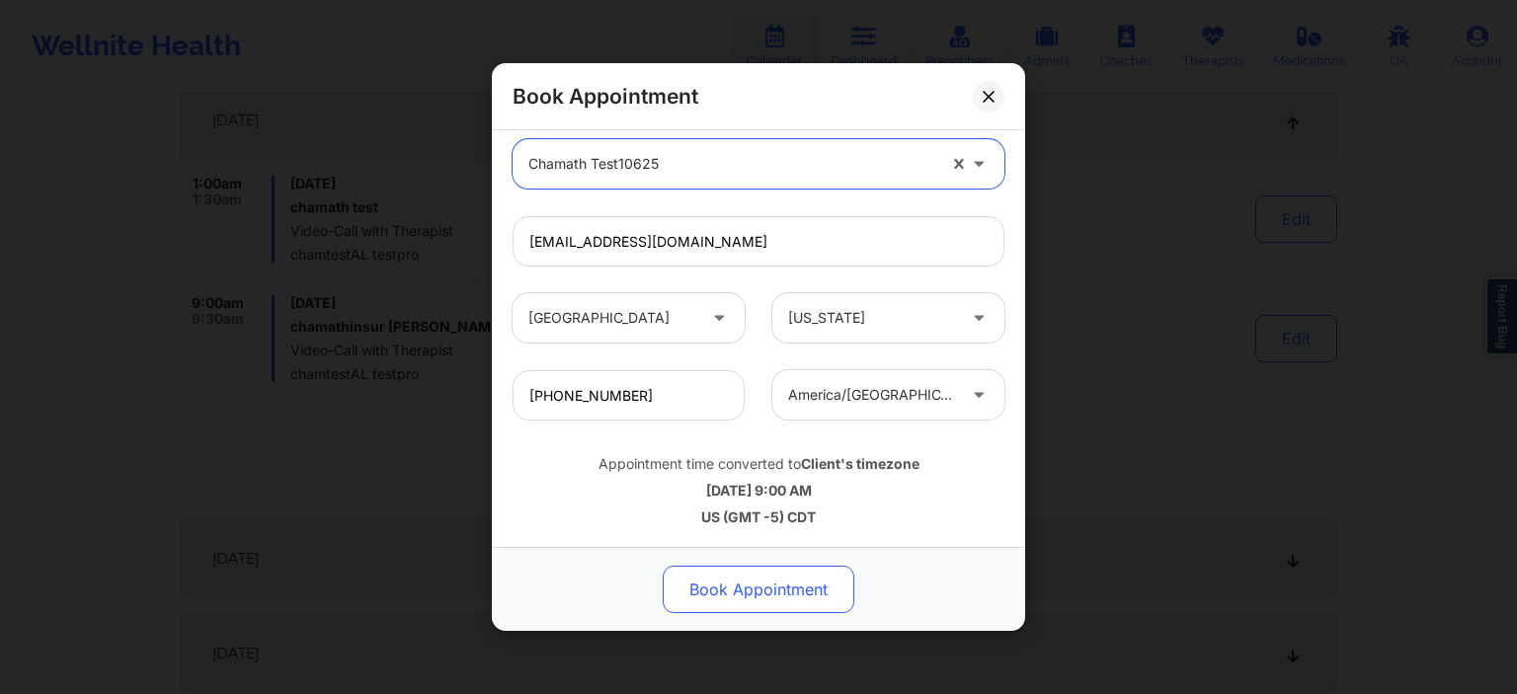
click at [796, 594] on button "Book Appointment" at bounding box center [759, 589] width 192 height 47
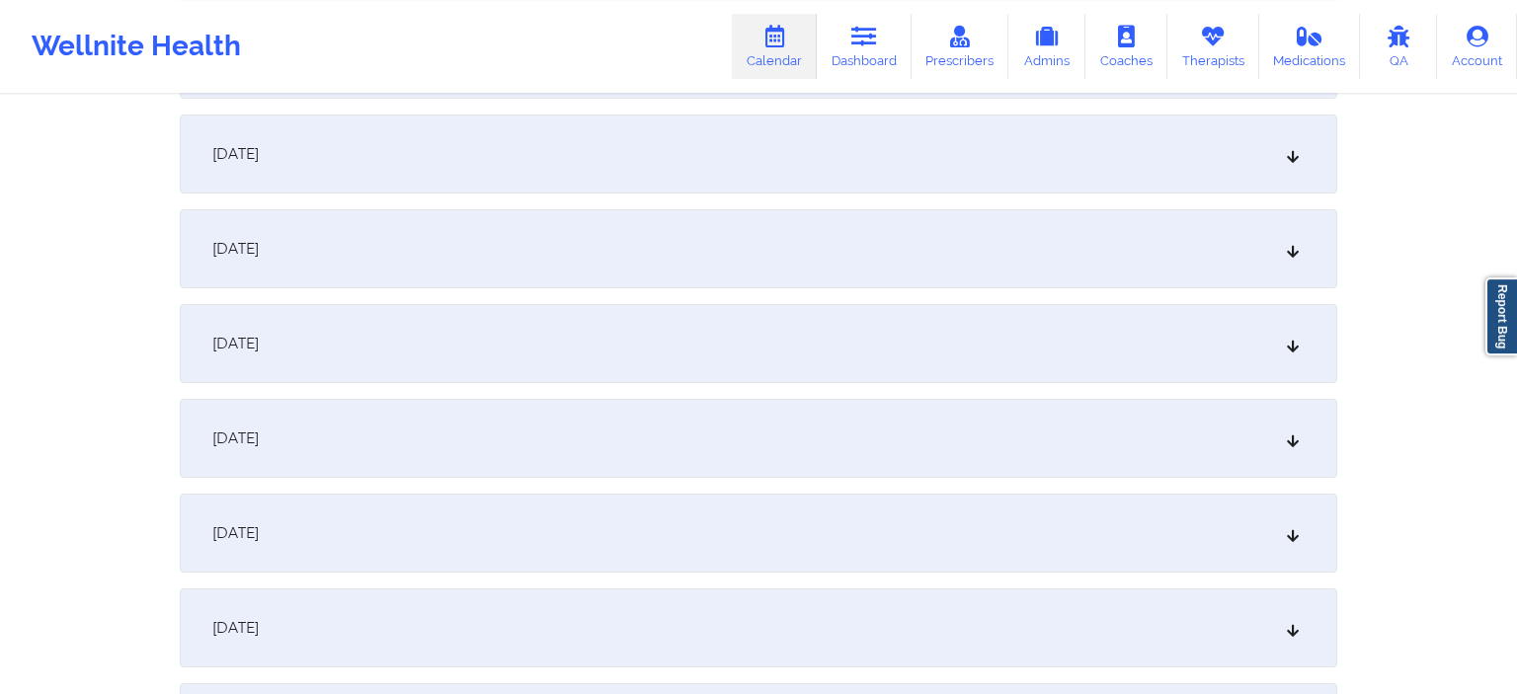
scroll to position [0, 0]
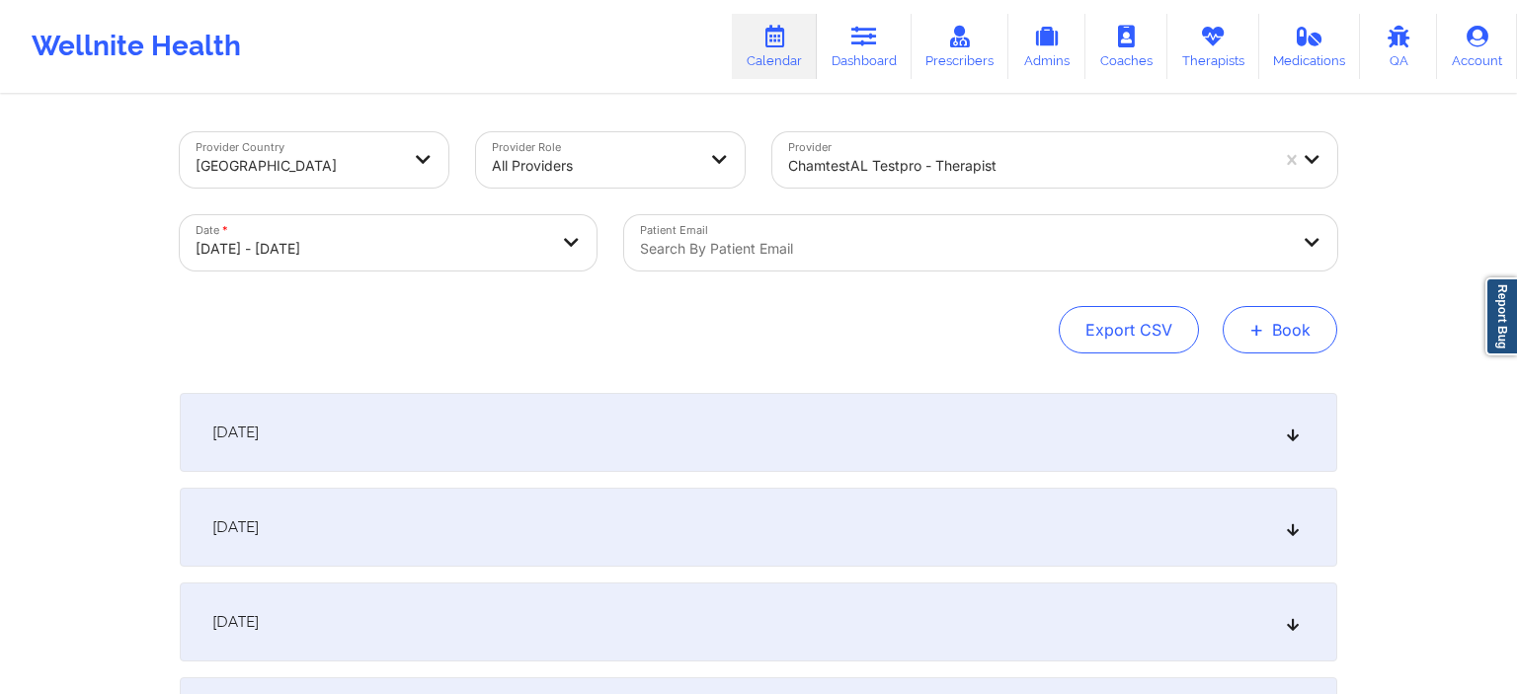
click at [1261, 325] on span "+" at bounding box center [1256, 329] width 15 height 11
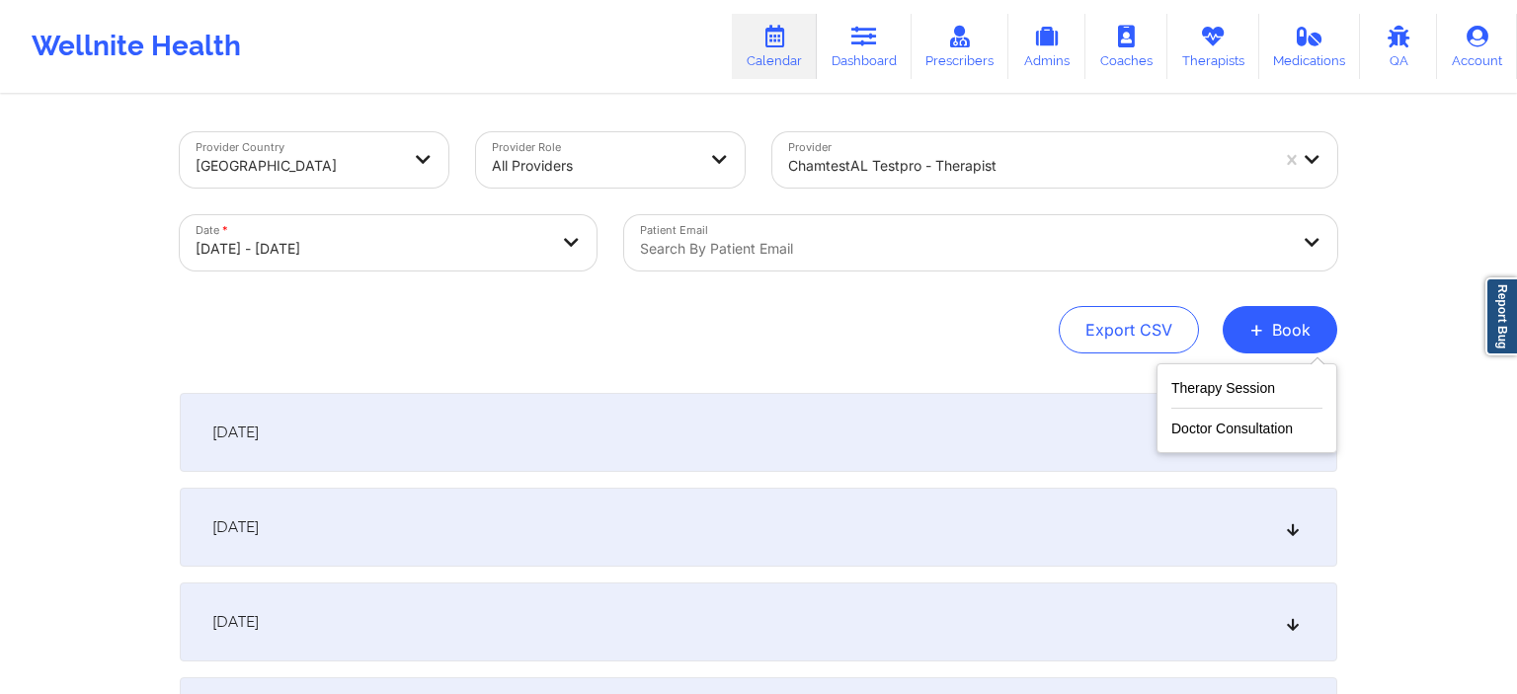
click at [1263, 441] on div "Therapy Session Doctor Consultation" at bounding box center [1247, 408] width 181 height 90
click at [1258, 437] on button "Doctor Consultation" at bounding box center [1246, 425] width 151 height 32
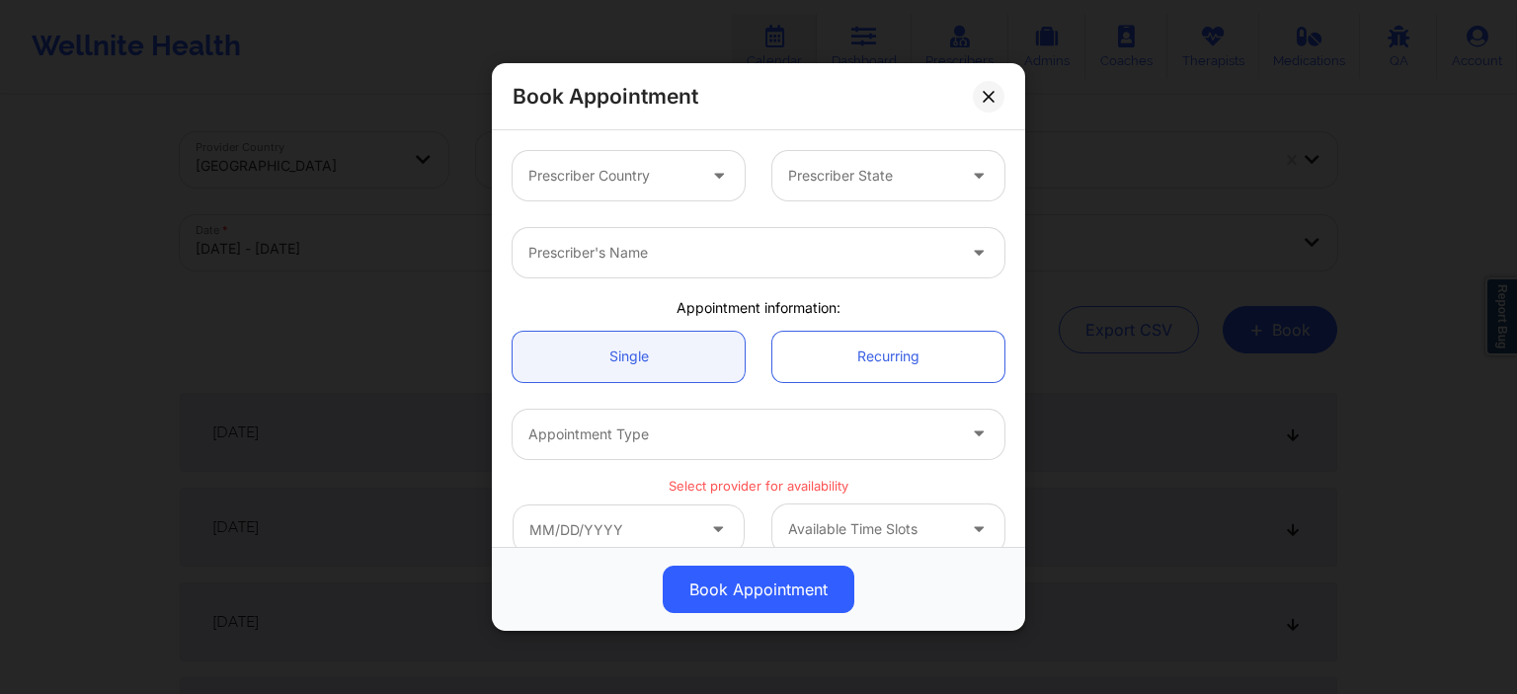
click at [573, 179] on div at bounding box center [611, 176] width 167 height 24
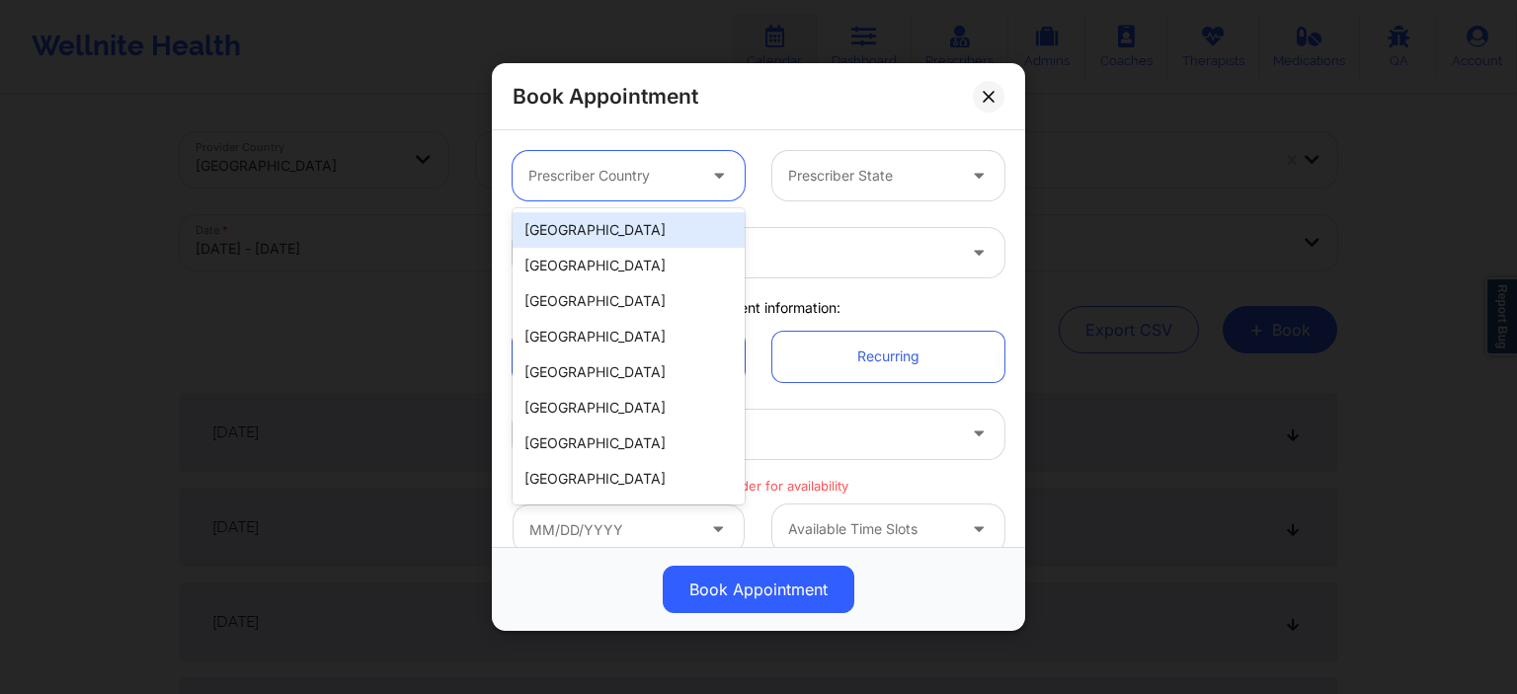
click at [598, 232] on div "[GEOGRAPHIC_DATA]" at bounding box center [629, 230] width 232 height 36
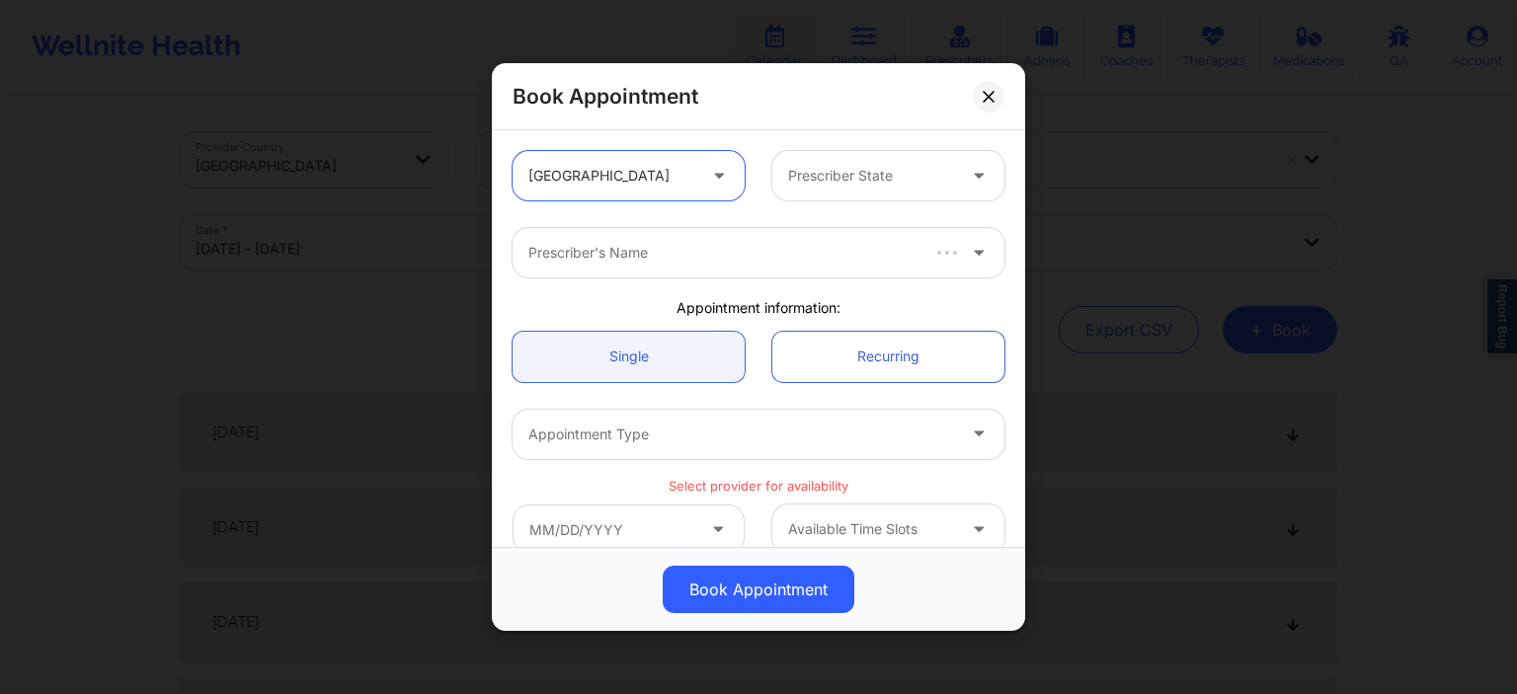
click at [858, 192] on div "Prescriber State" at bounding box center [864, 175] width 185 height 49
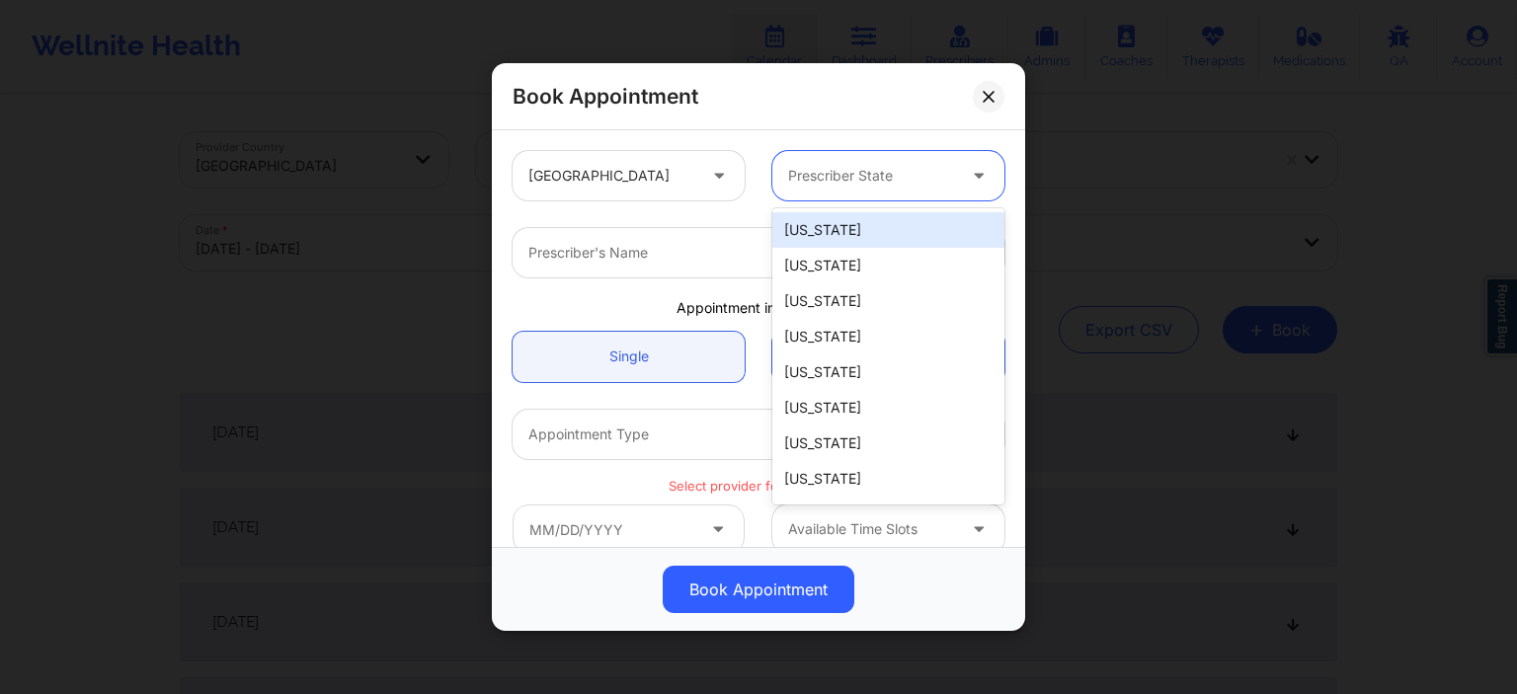
click at [858, 190] on div "Prescriber State" at bounding box center [864, 175] width 185 height 49
click at [847, 223] on div "[US_STATE]" at bounding box center [888, 230] width 232 height 36
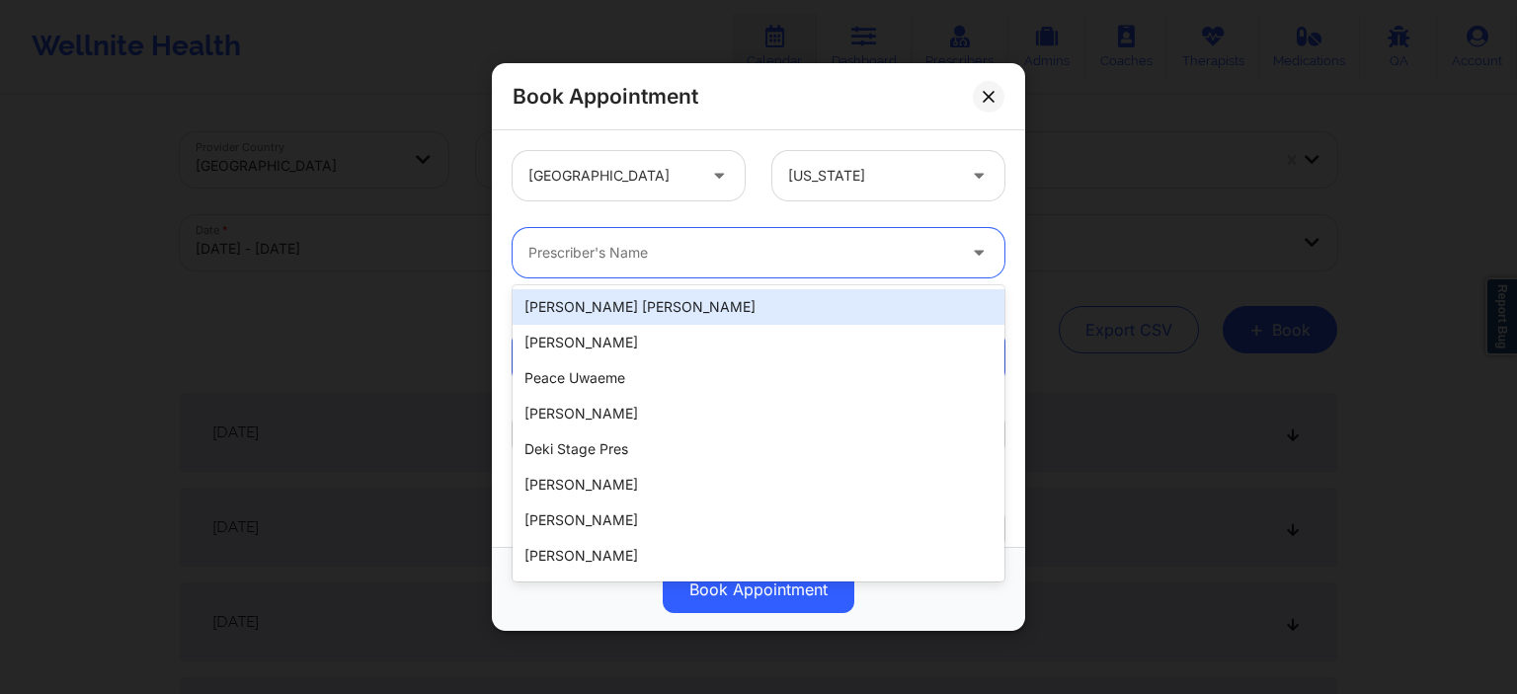
click at [662, 245] on div at bounding box center [741, 253] width 427 height 24
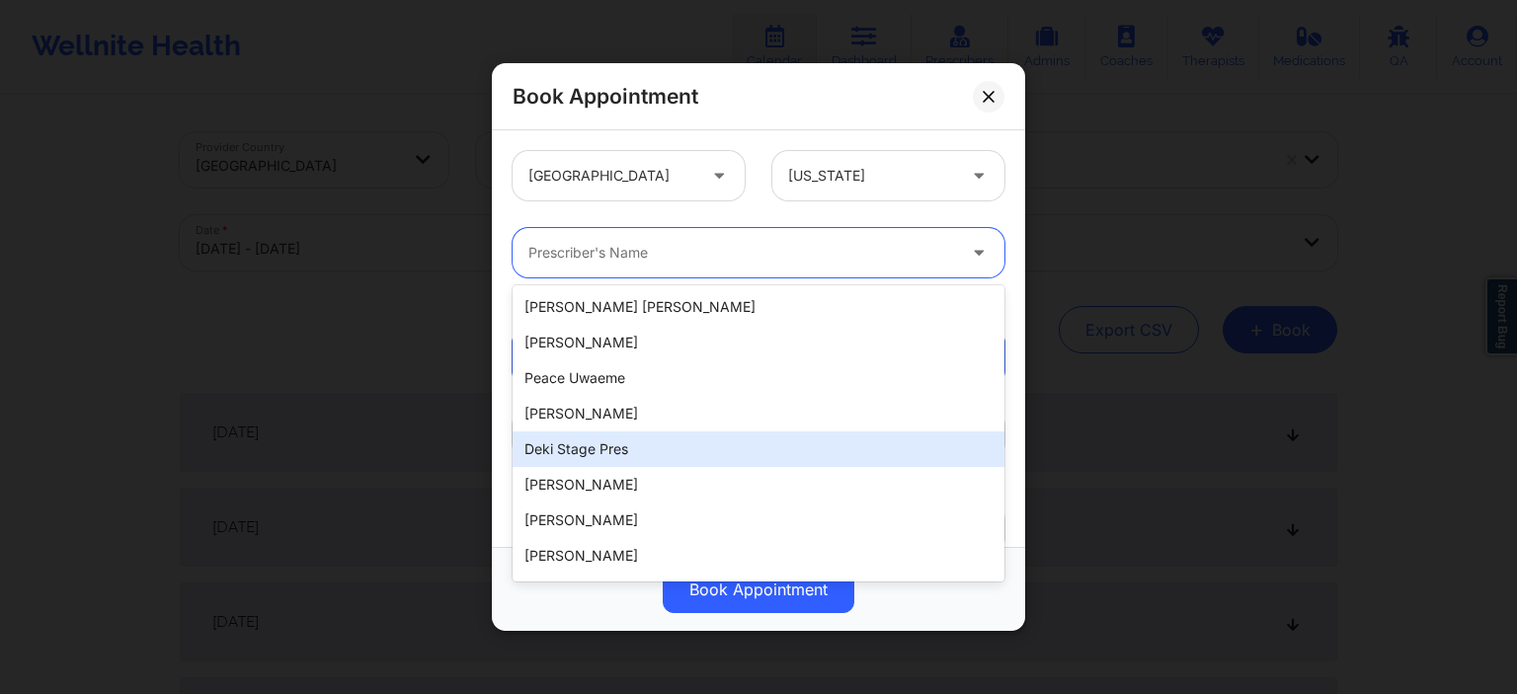
click at [663, 439] on div "Deki Stage Pres" at bounding box center [759, 450] width 492 height 36
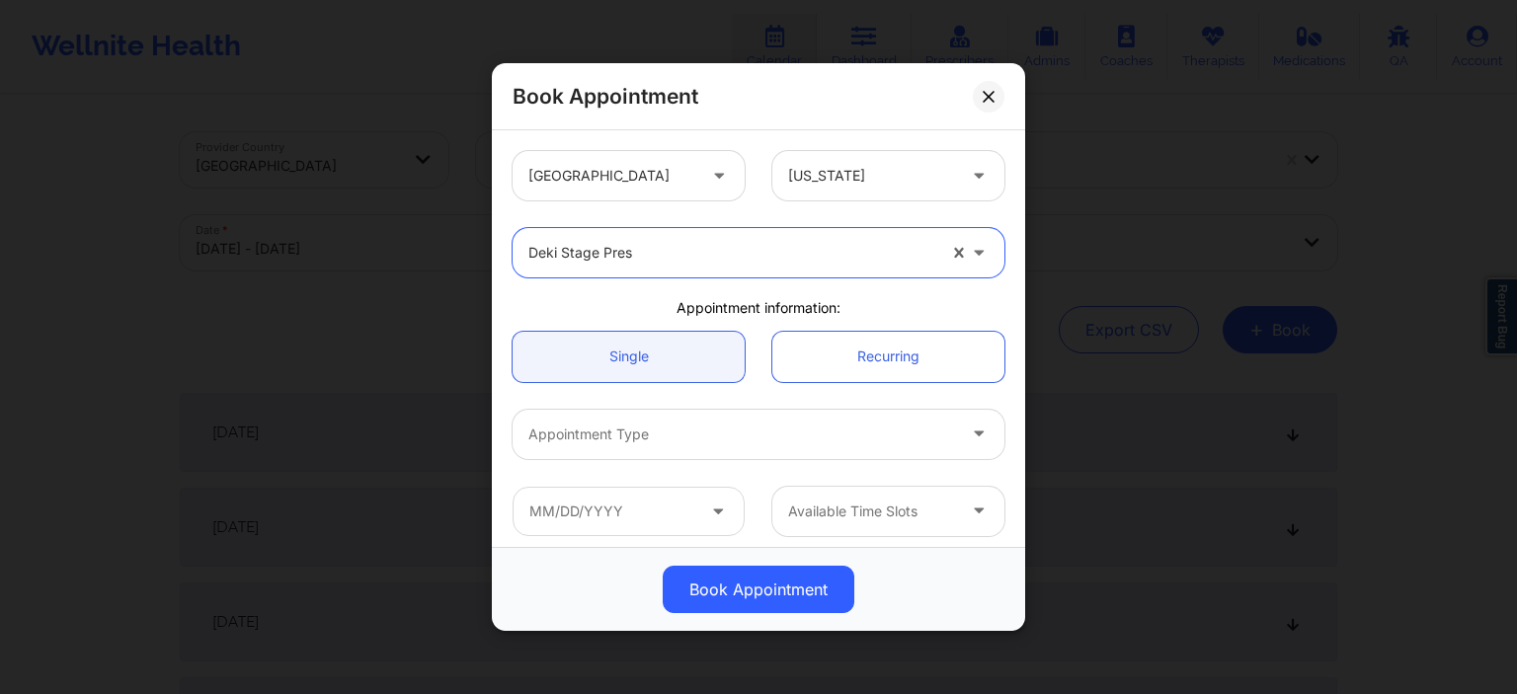
scroll to position [95, 0]
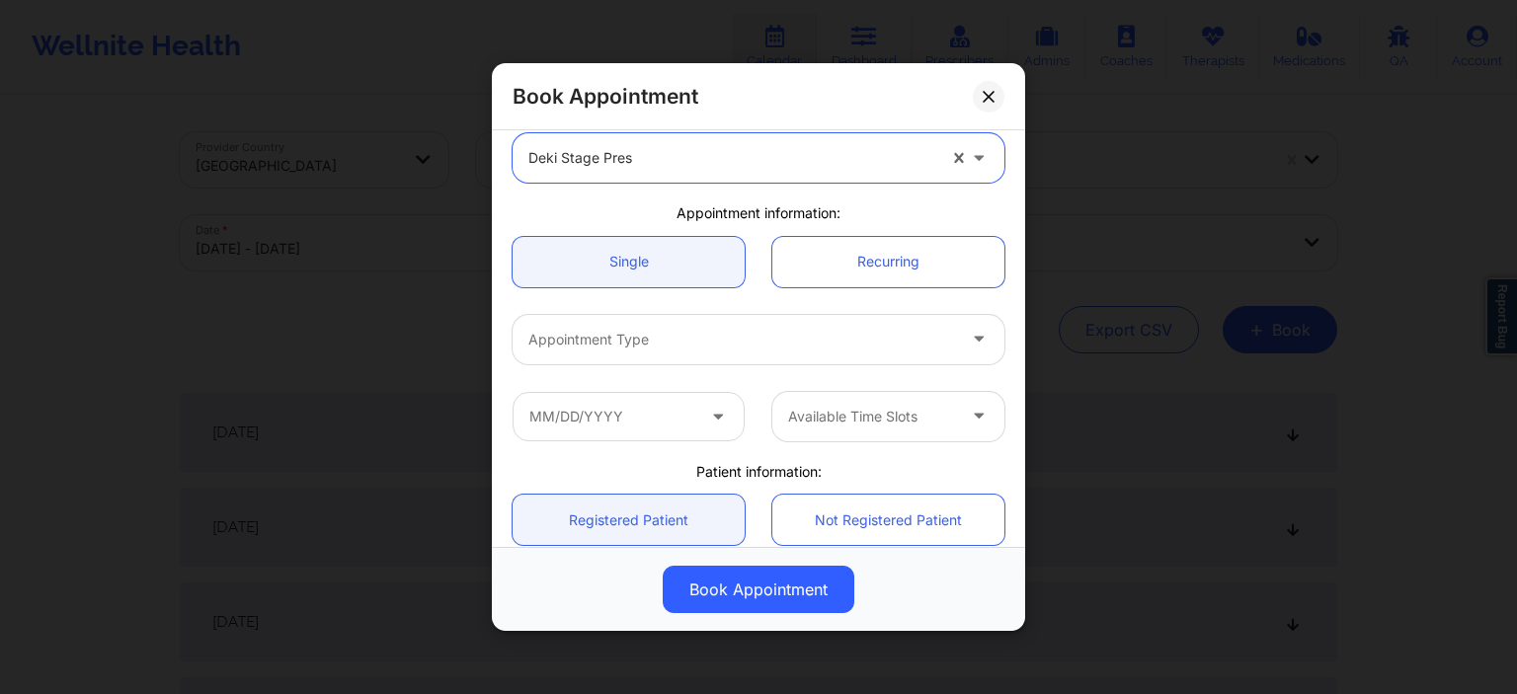
click at [694, 342] on div at bounding box center [741, 340] width 427 height 24
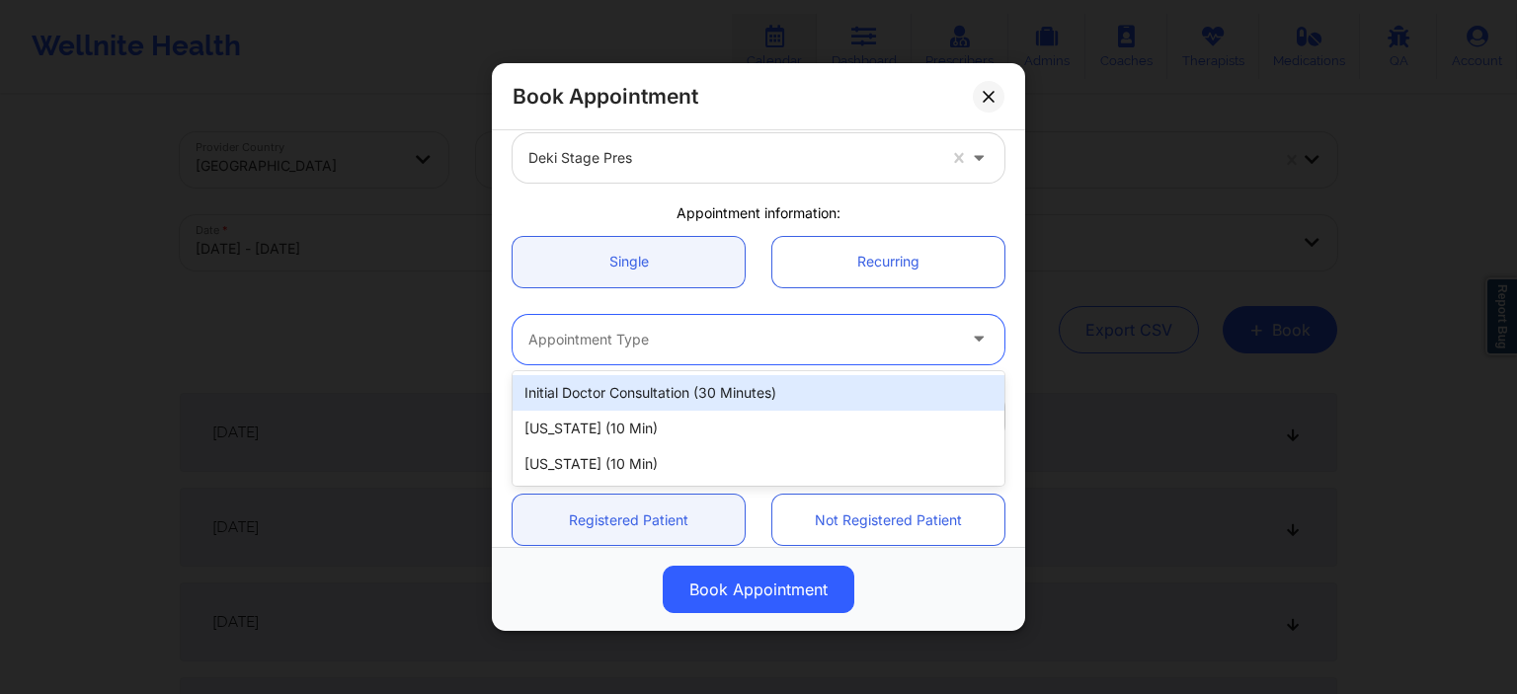
click at [697, 401] on div "Initial doctor consultation (30 minutes)" at bounding box center [759, 393] width 492 height 36
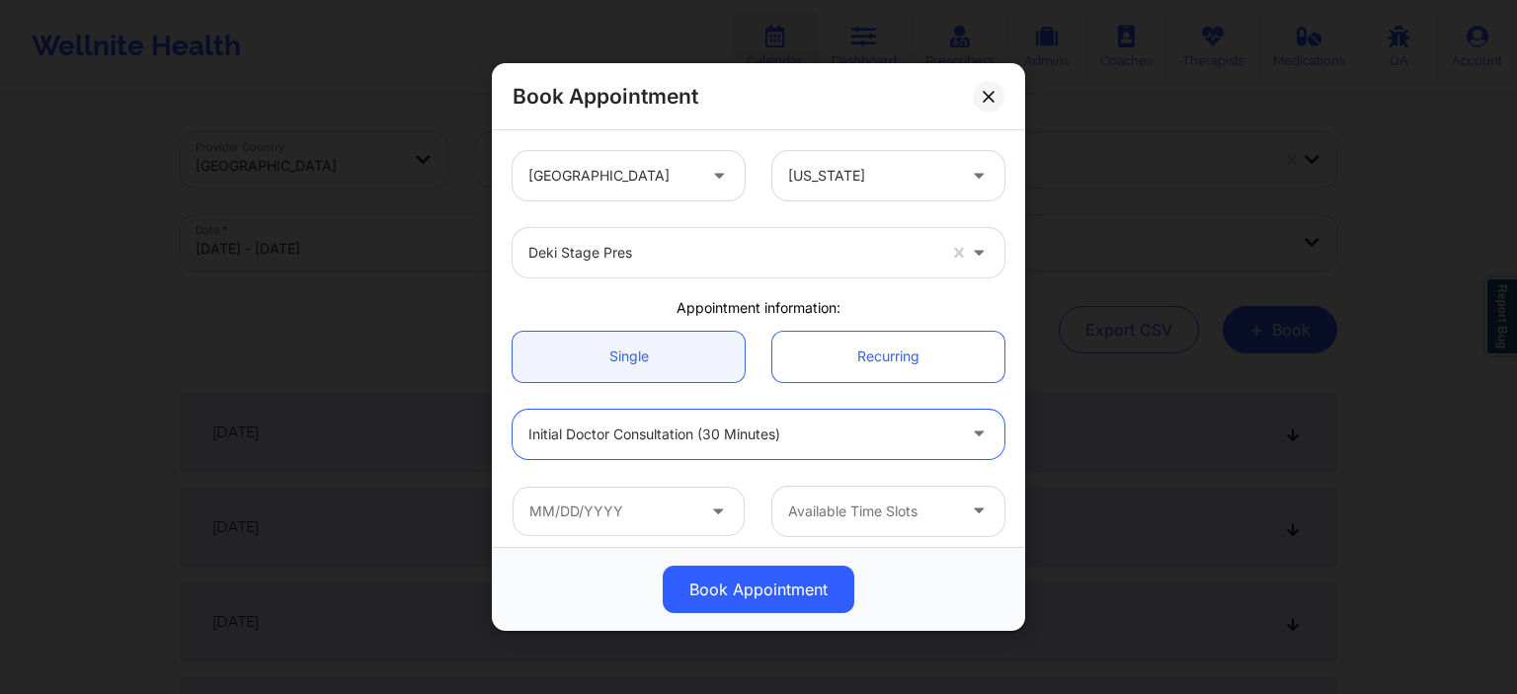
scroll to position [421, 0]
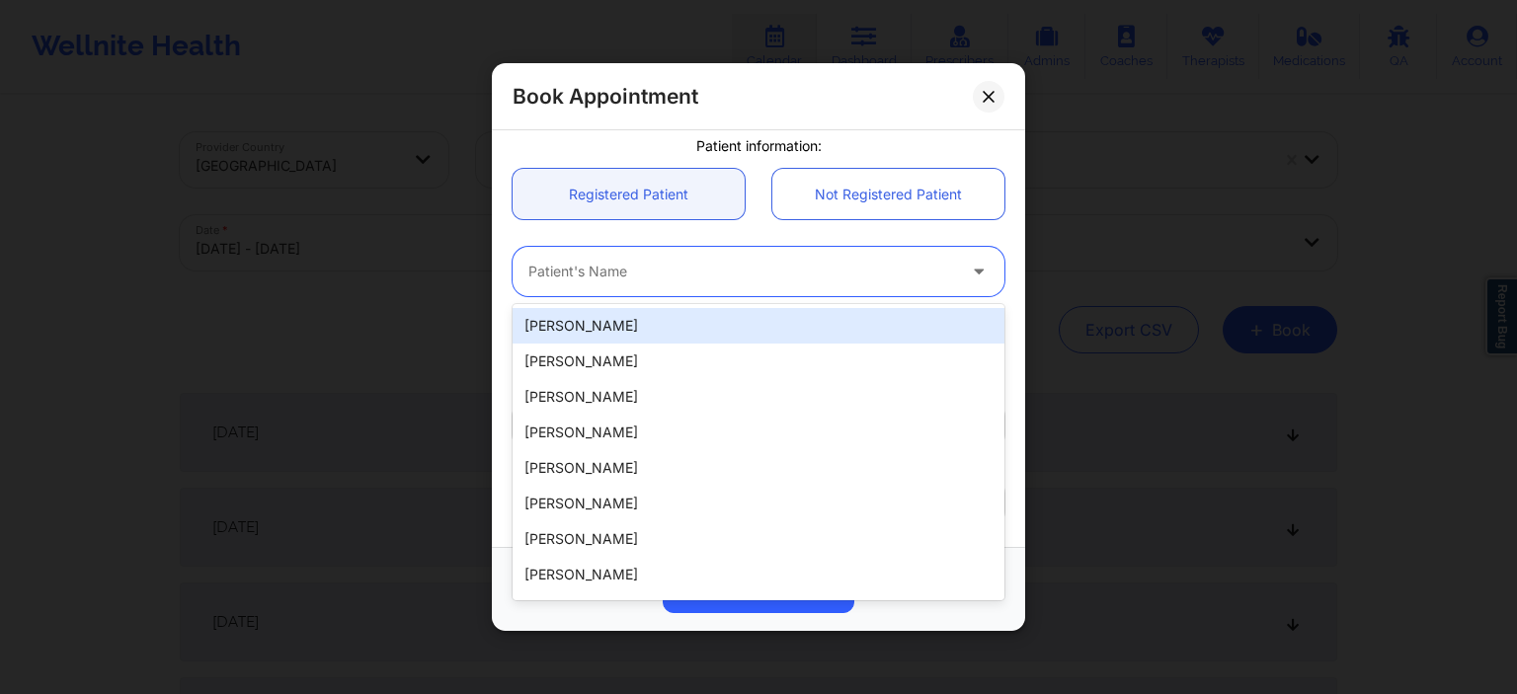
click at [675, 283] on div "Patient's Name" at bounding box center [735, 271] width 444 height 49
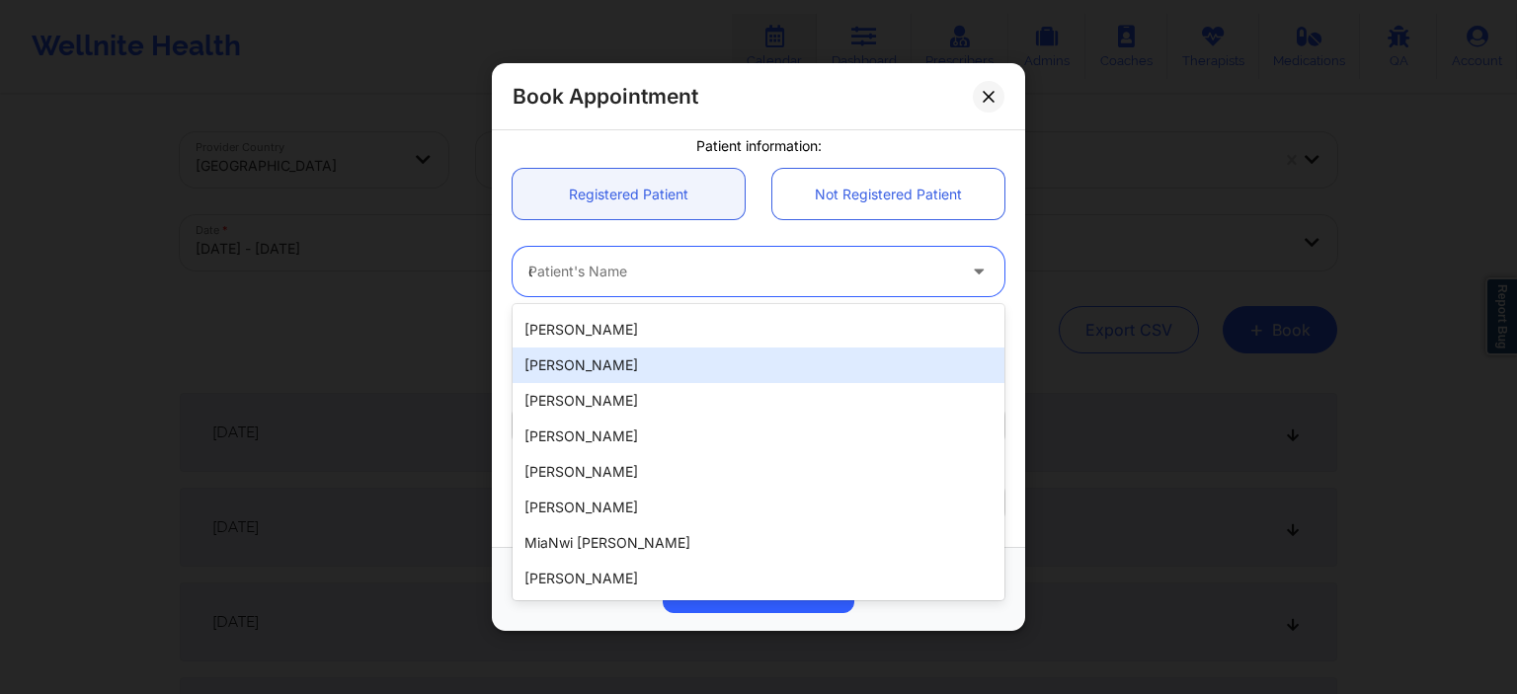
scroll to position [0, 0]
type input "cha"
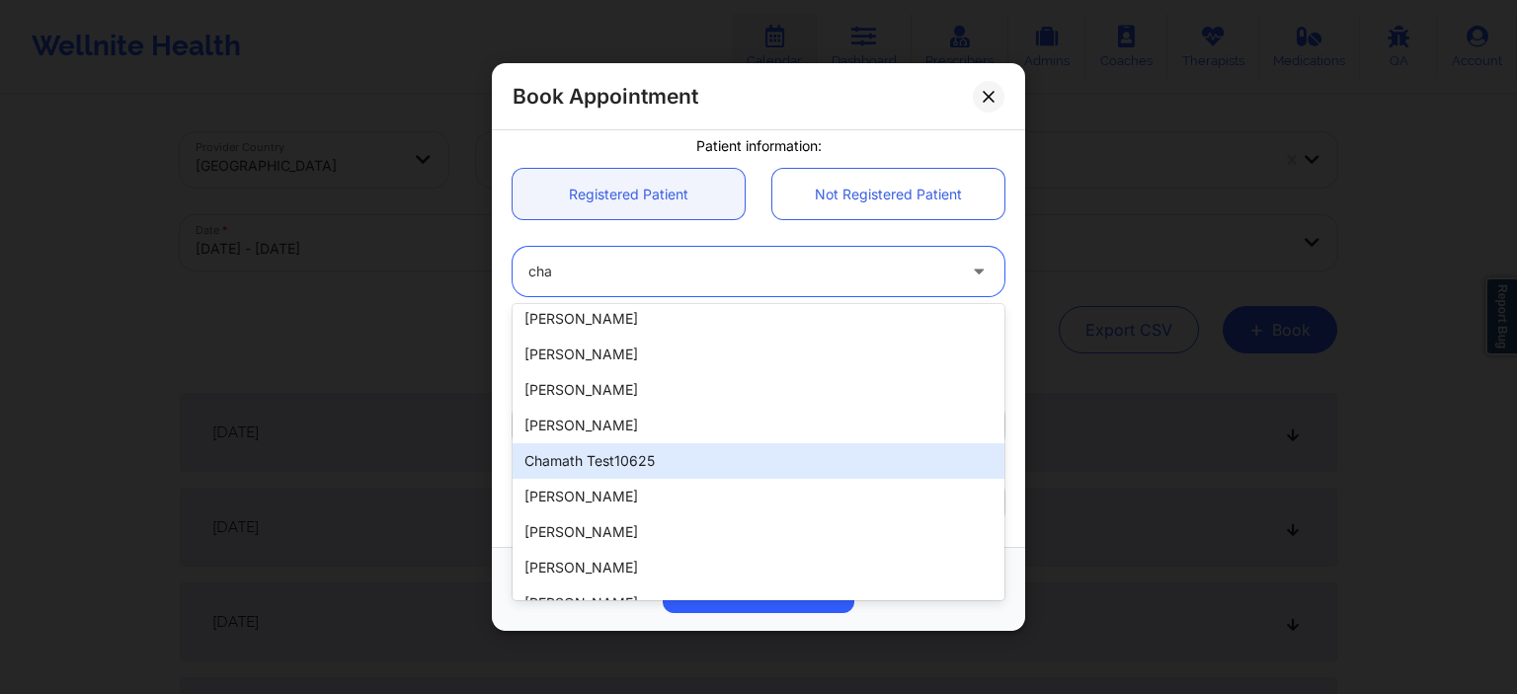
scroll to position [423, 0]
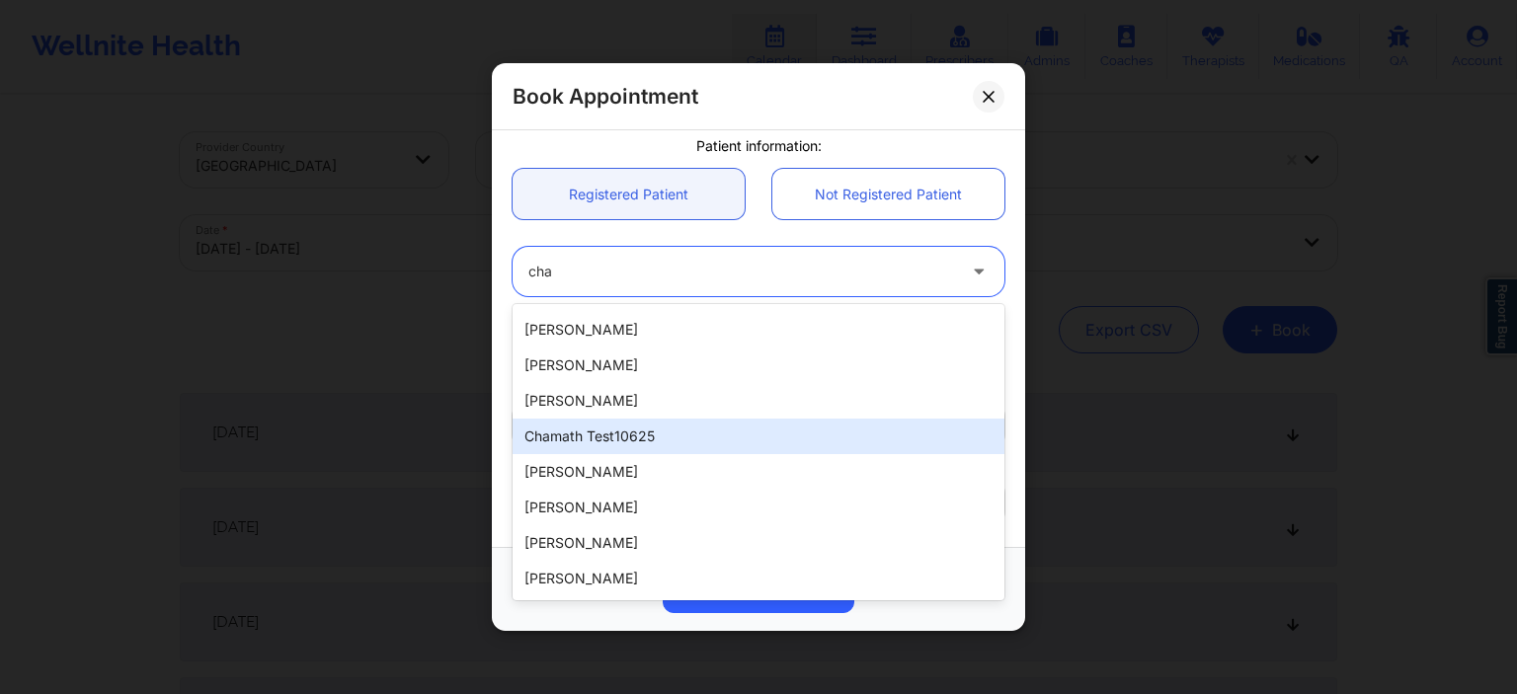
click at [747, 425] on div "chamath test10625" at bounding box center [759, 437] width 492 height 36
type input "[EMAIL_ADDRESS][DOMAIN_NAME]"
type input "[PHONE_NUMBER]"
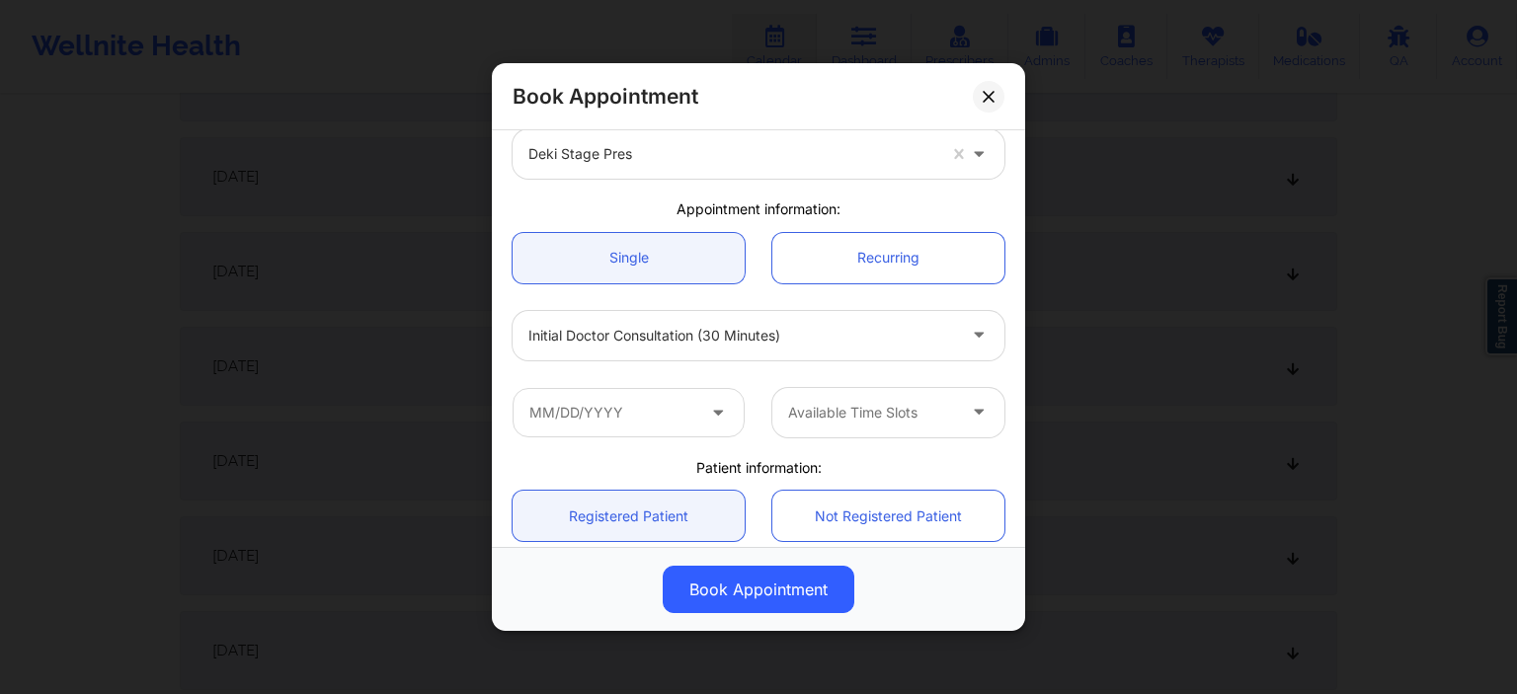
scroll to position [136, 0]
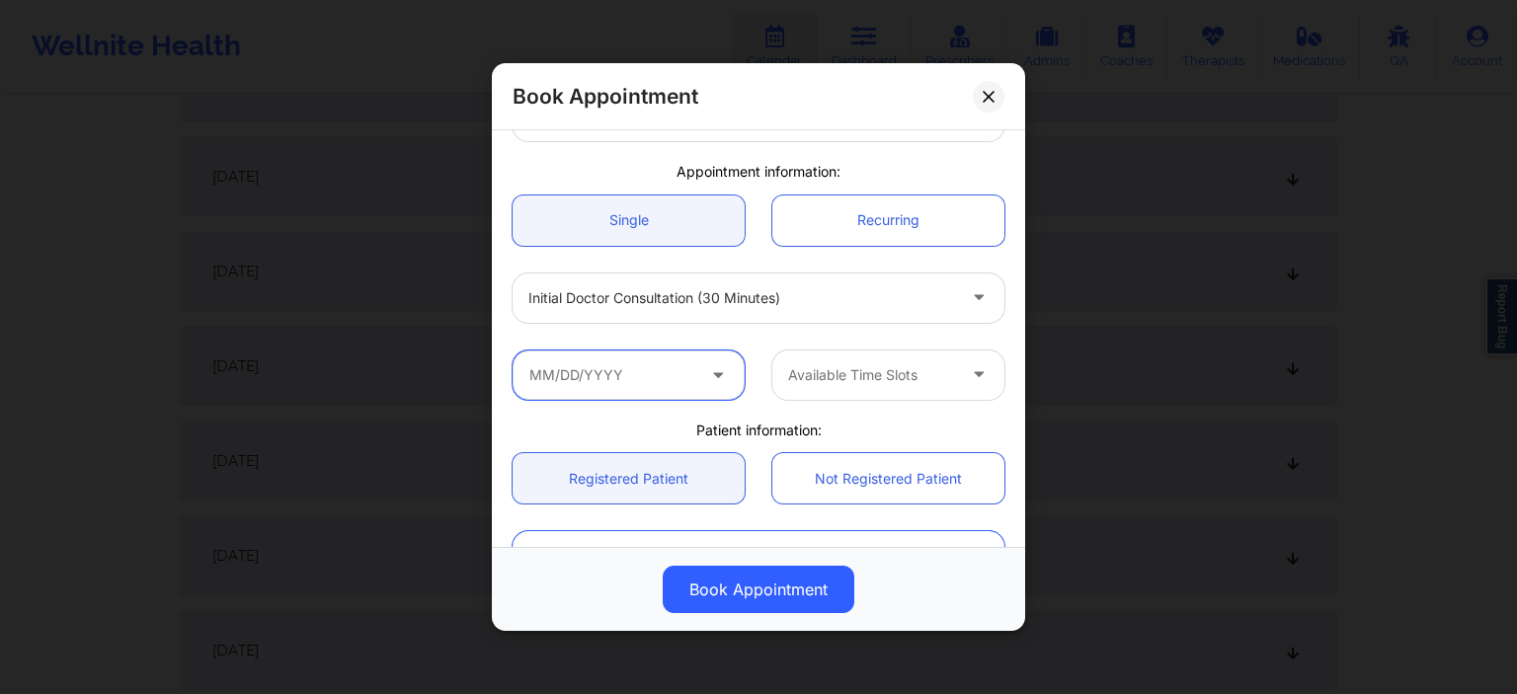
click at [632, 379] on input "text" at bounding box center [629, 374] width 232 height 49
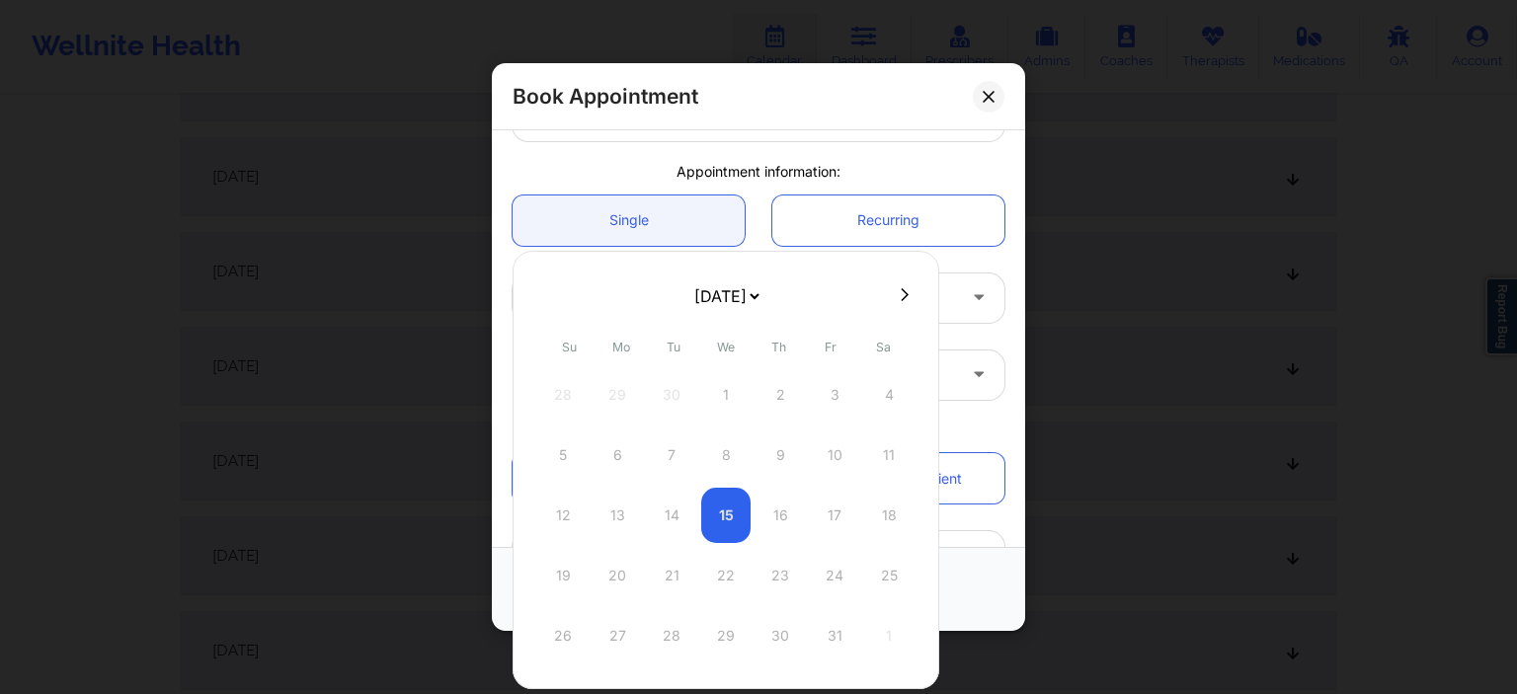
click at [690, 277] on select "[DATE] [DATE] [DATE] [DATE] [DATE] [DATE] [DATE] [DATE] [DATE] [DATE] [DATE] [D…" at bounding box center [726, 297] width 72 height 40
click at [823, 302] on form "[DATE] [DATE] [DATE] [DATE] [DATE] [DATE] [DATE] [DATE] [DATE] [DATE] [DATE] [D…" at bounding box center [726, 297] width 319 height 40
click at [895, 297] on button at bounding box center [905, 294] width 20 height 17
select select "2025-10"
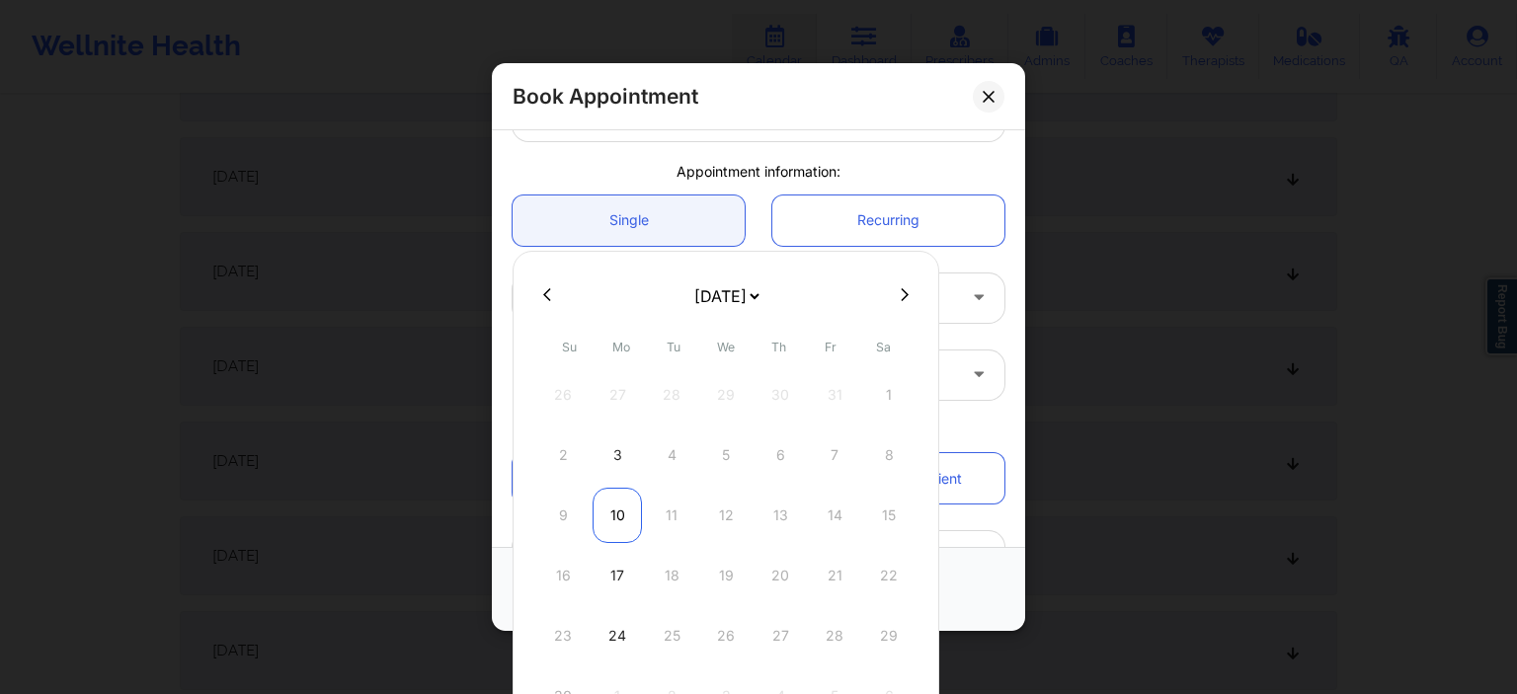
click at [618, 500] on div "10" at bounding box center [617, 515] width 49 height 55
type input "[DATE]"
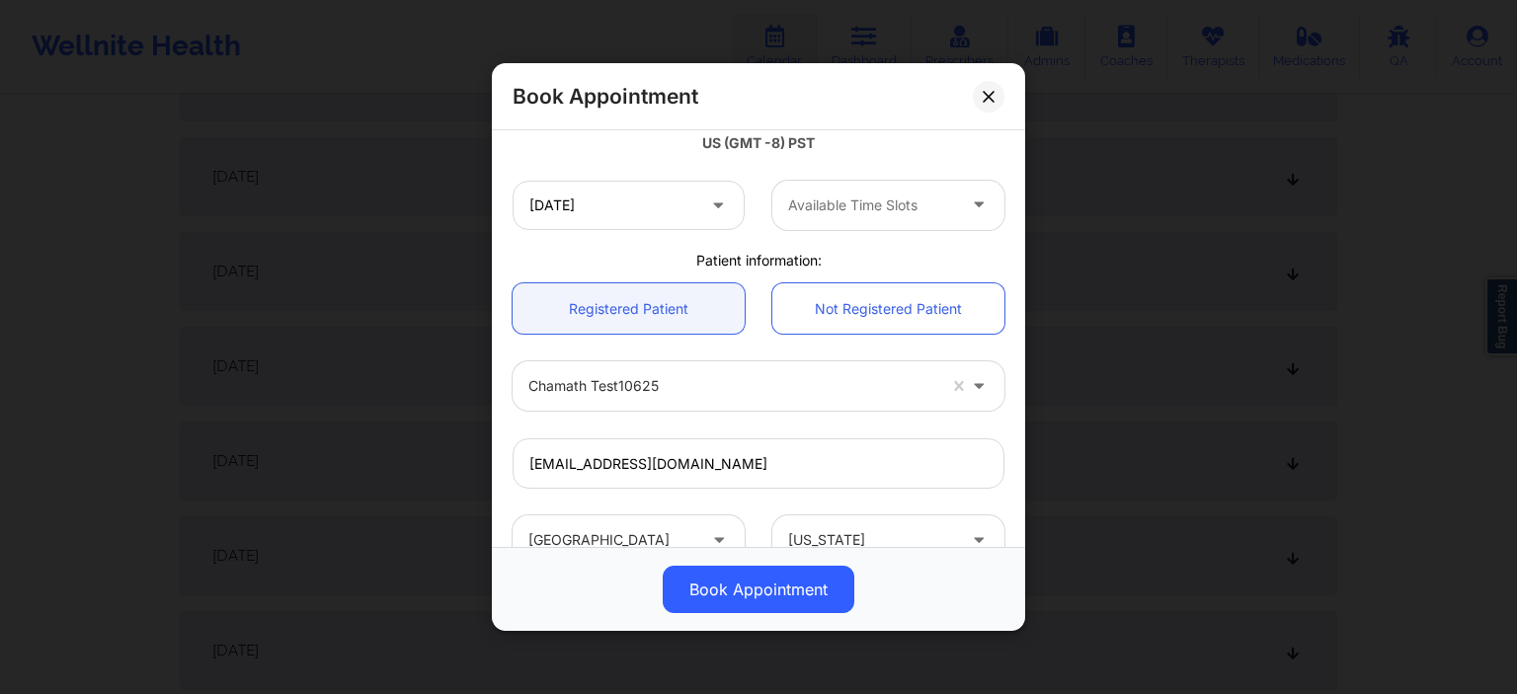
scroll to position [421, 0]
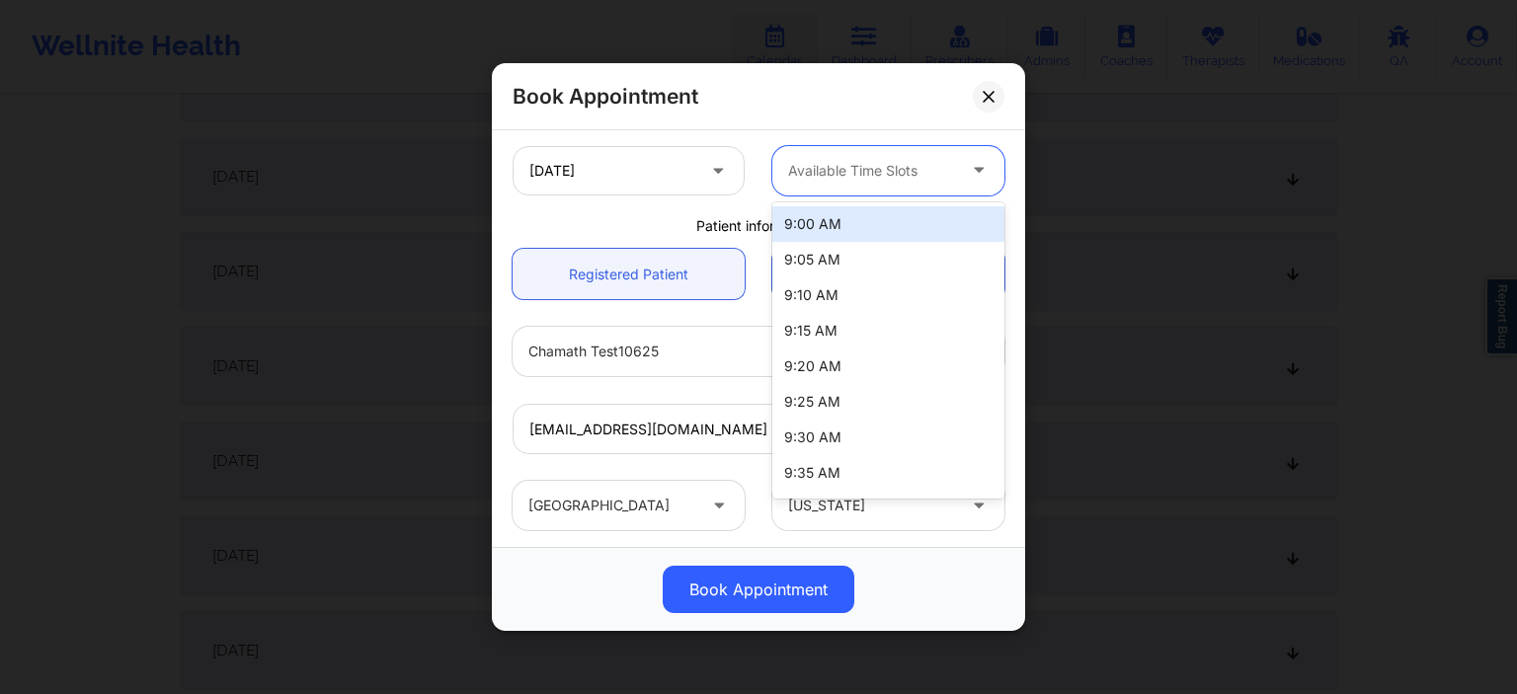
click at [859, 177] on div at bounding box center [871, 171] width 167 height 24
click at [852, 219] on div "9:00 AM" at bounding box center [888, 224] width 232 height 36
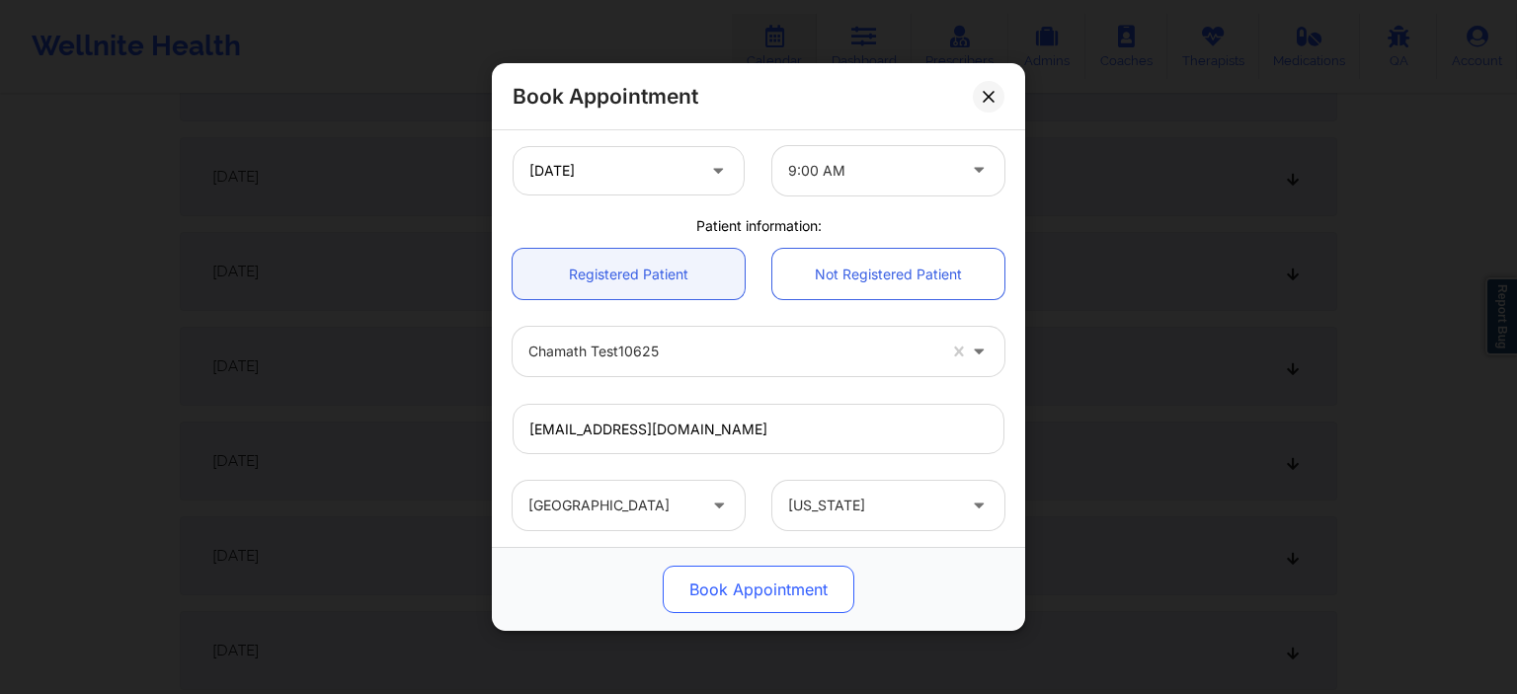
click at [776, 590] on button "Book Appointment" at bounding box center [759, 589] width 192 height 47
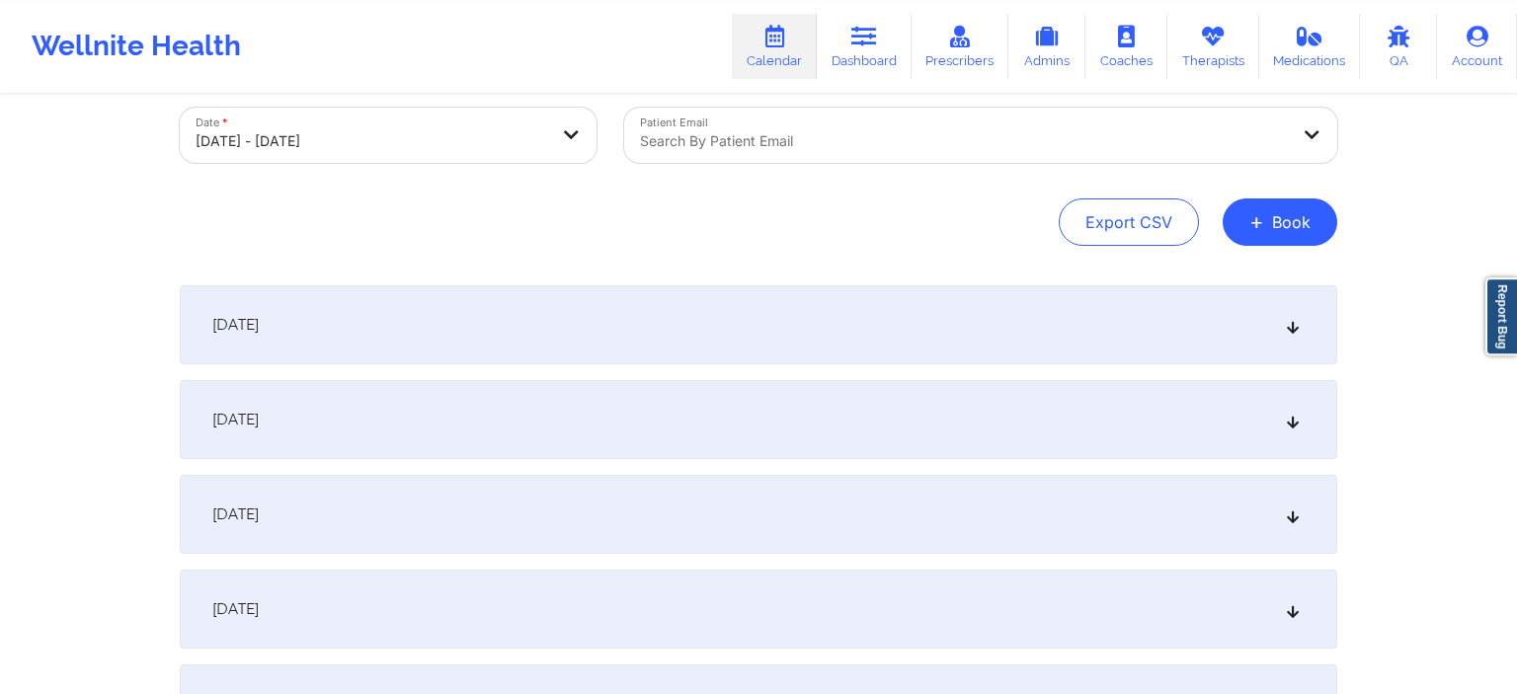
scroll to position [0, 0]
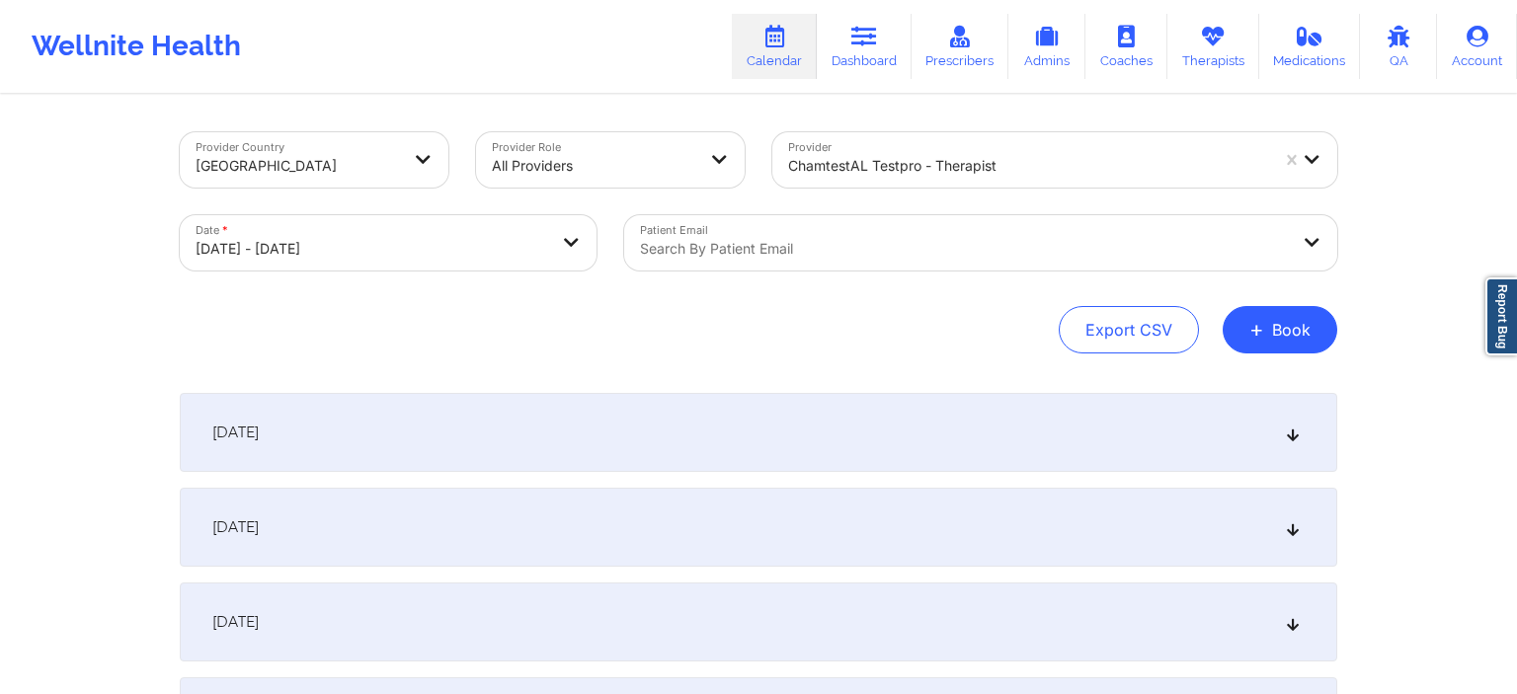
click at [881, 149] on div "chamtestAL testpro - therapist" at bounding box center [1028, 165] width 480 height 43
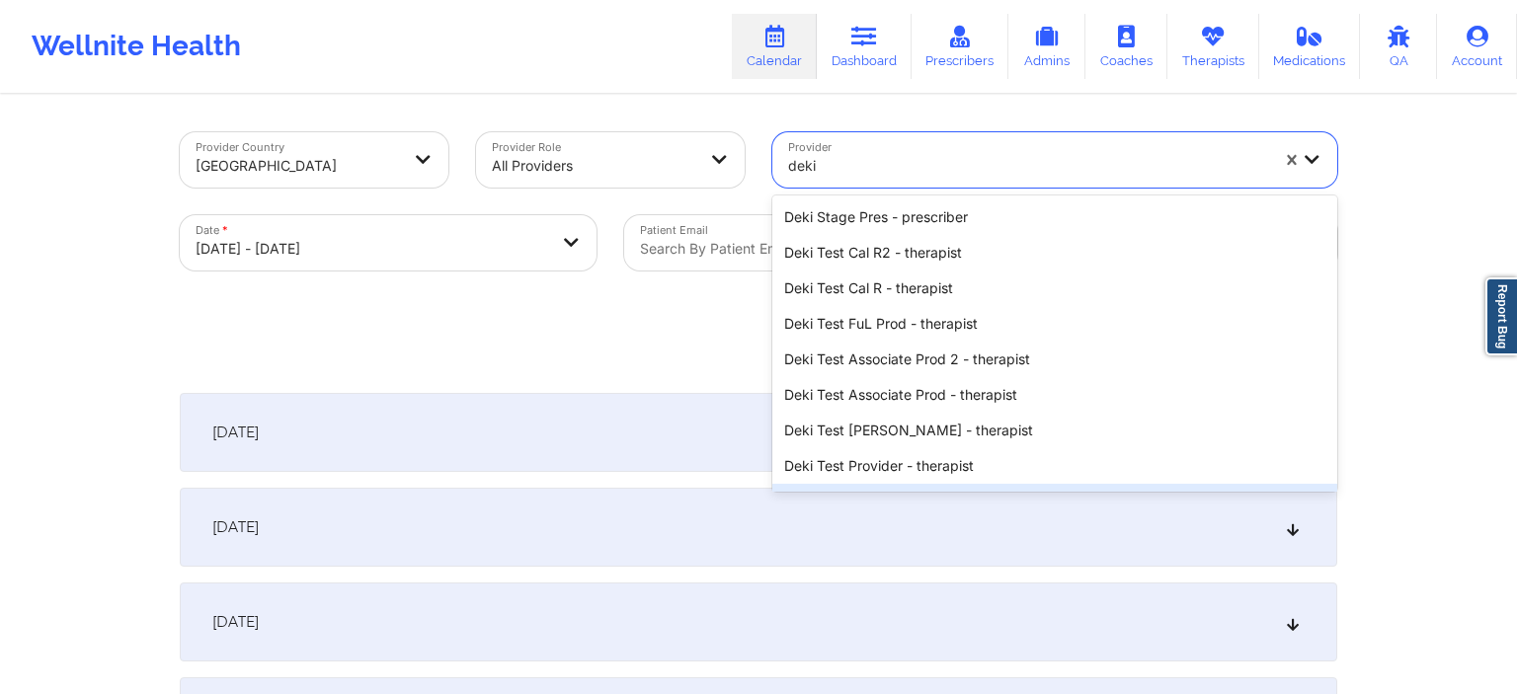
type input "deki"
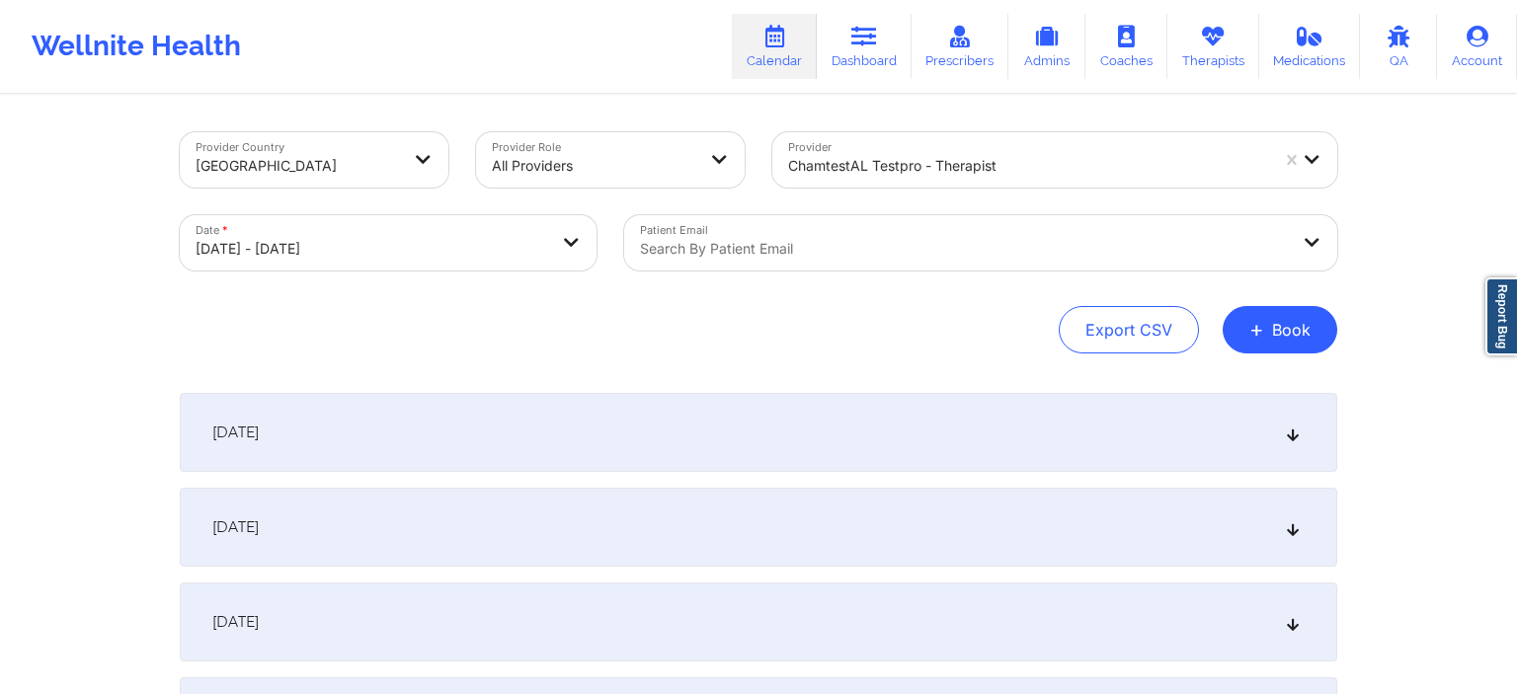
click at [1302, 325] on button "+ Book" at bounding box center [1280, 329] width 115 height 47
